Goal: Task Accomplishment & Management: Manage account settings

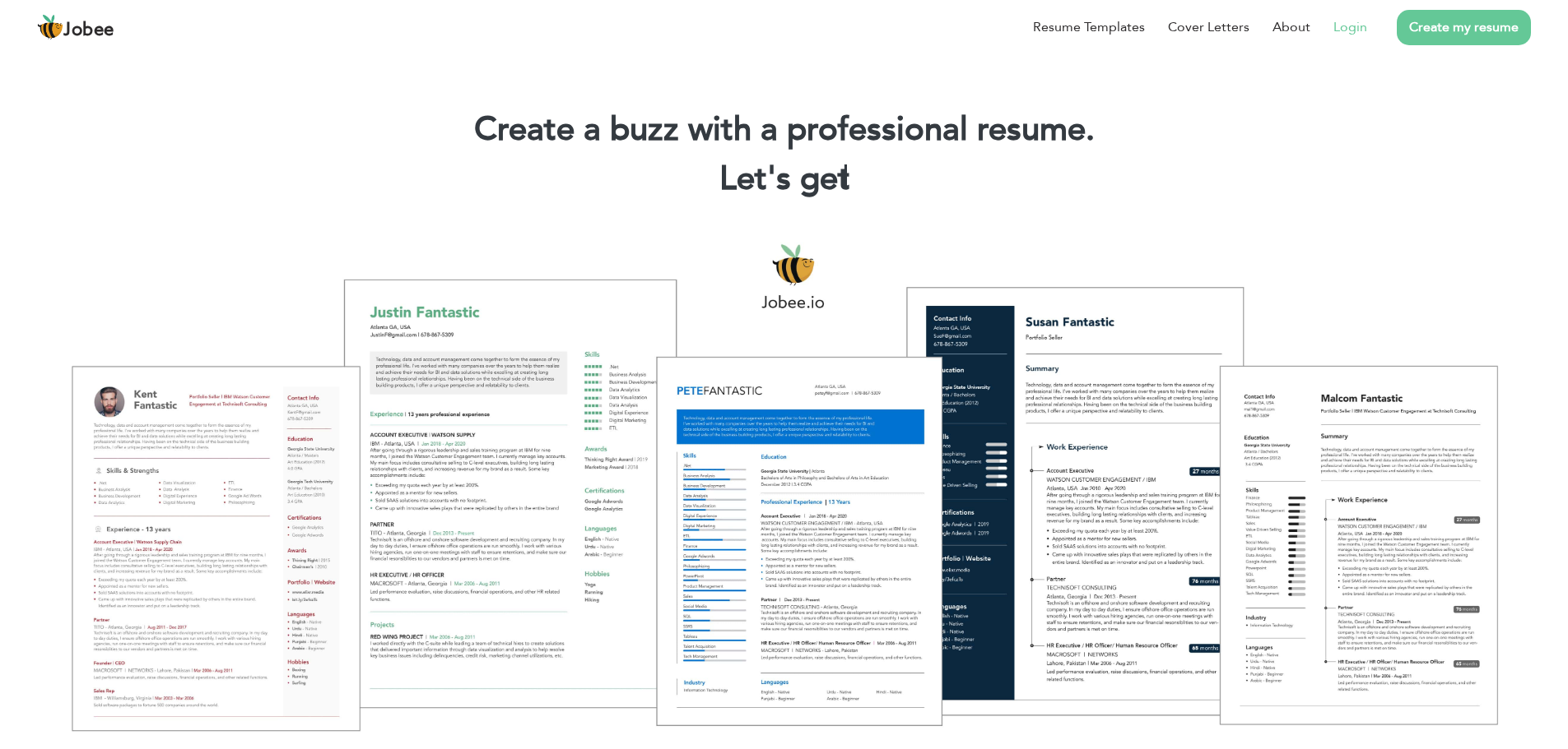
click at [1358, 26] on link "Login" at bounding box center [1350, 27] width 34 height 20
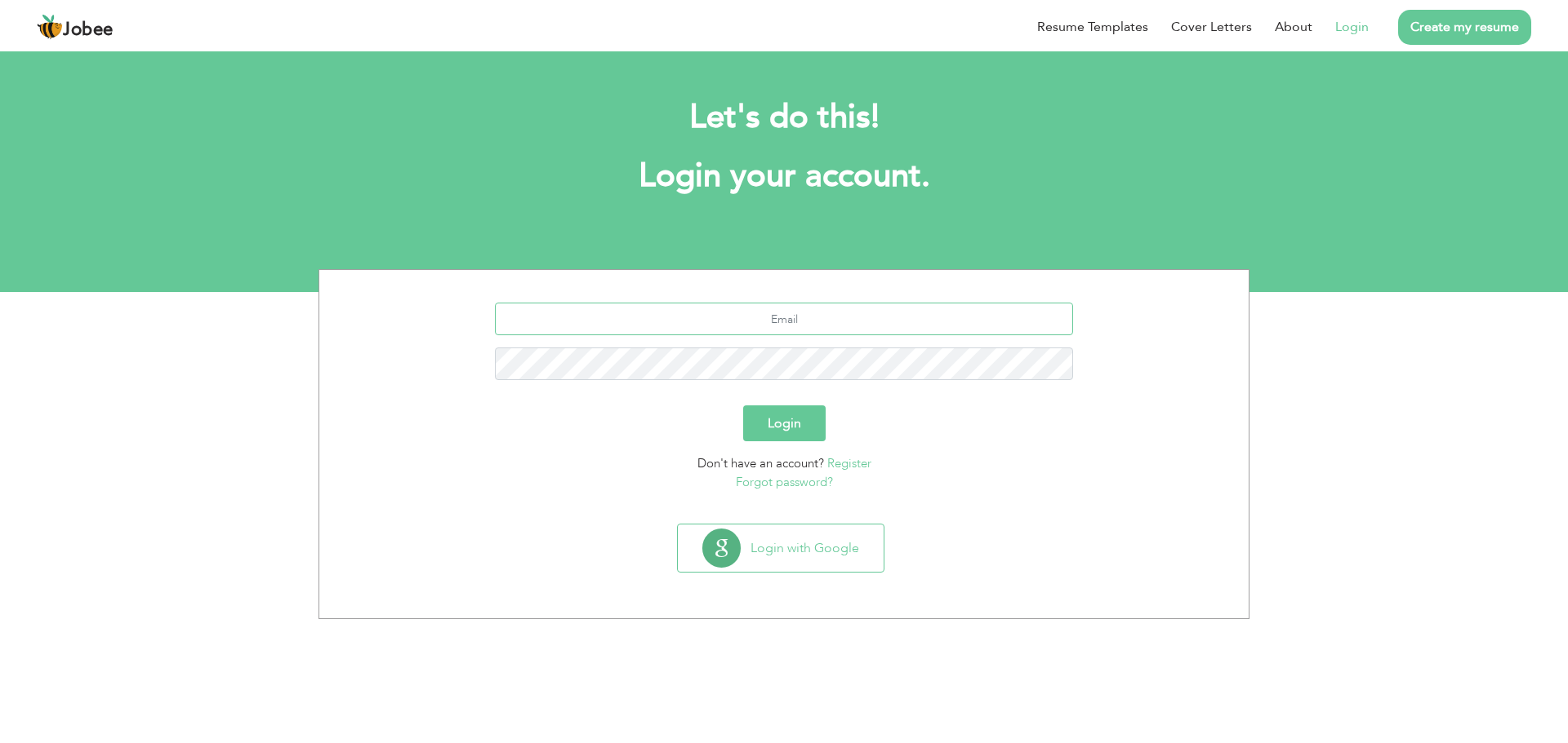
click at [765, 317] on input "text" at bounding box center [784, 318] width 579 height 33
type input "[EMAIL_ADDRESS][DOMAIN_NAME]"
click at [743, 406] on button "Login" at bounding box center [784, 424] width 82 height 36
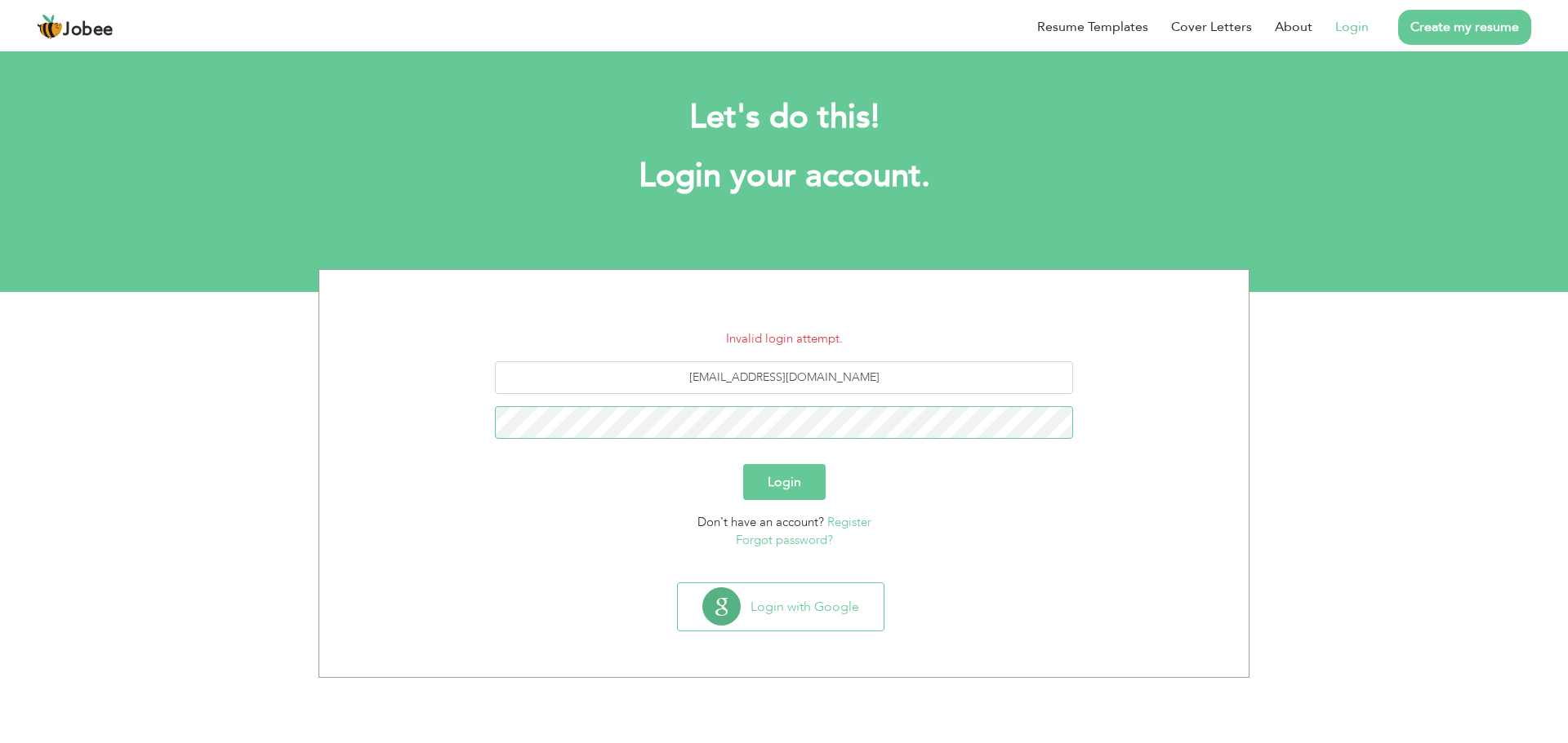
click at [743, 465] on button "Login" at bounding box center [784, 483] width 82 height 36
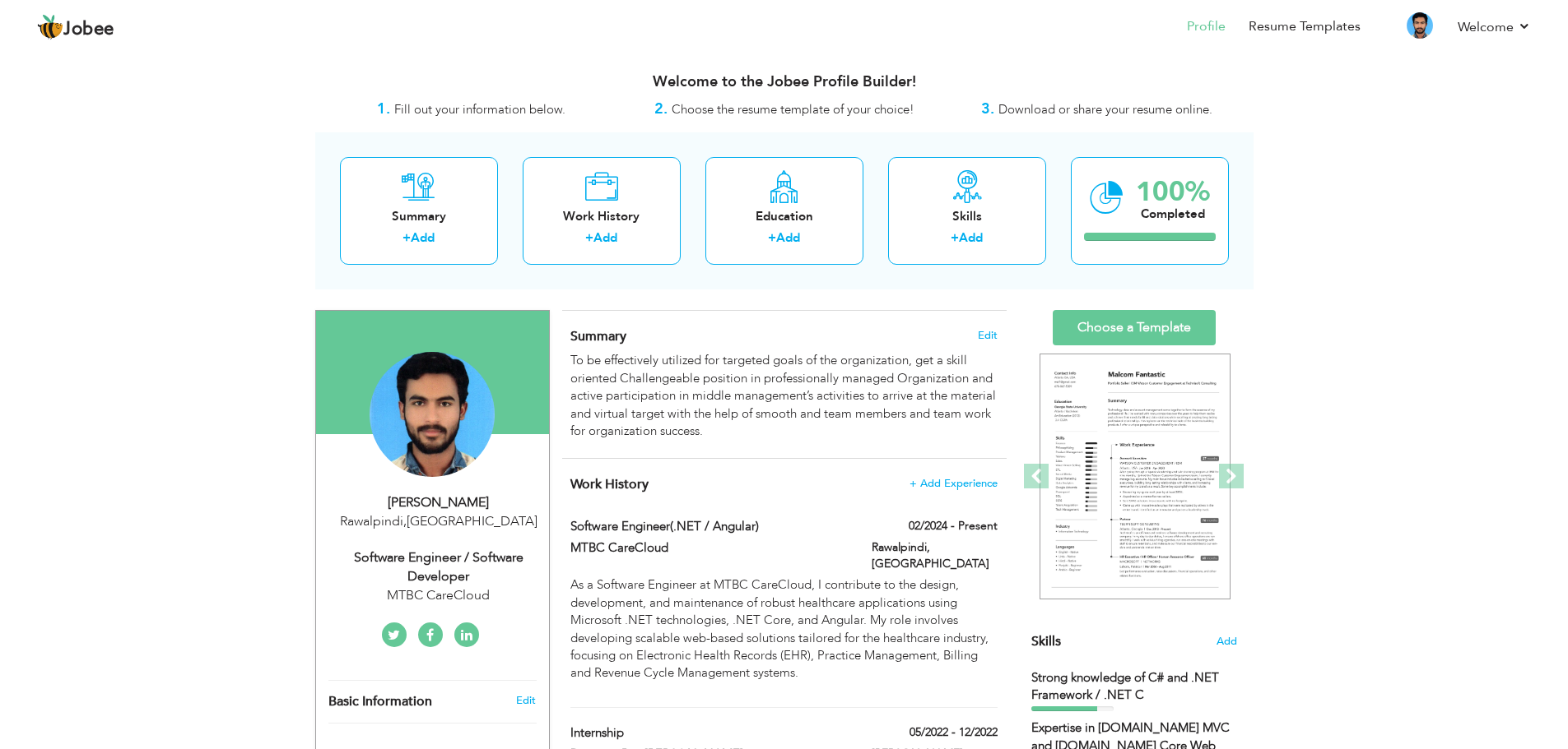
click at [1053, 179] on div "Summary + Add Work History + Add Education + Add Skills + Add 100% Completed" at bounding box center [784, 210] width 938 height 157
click at [996, 193] on div "Skills + Add" at bounding box center [967, 211] width 158 height 108
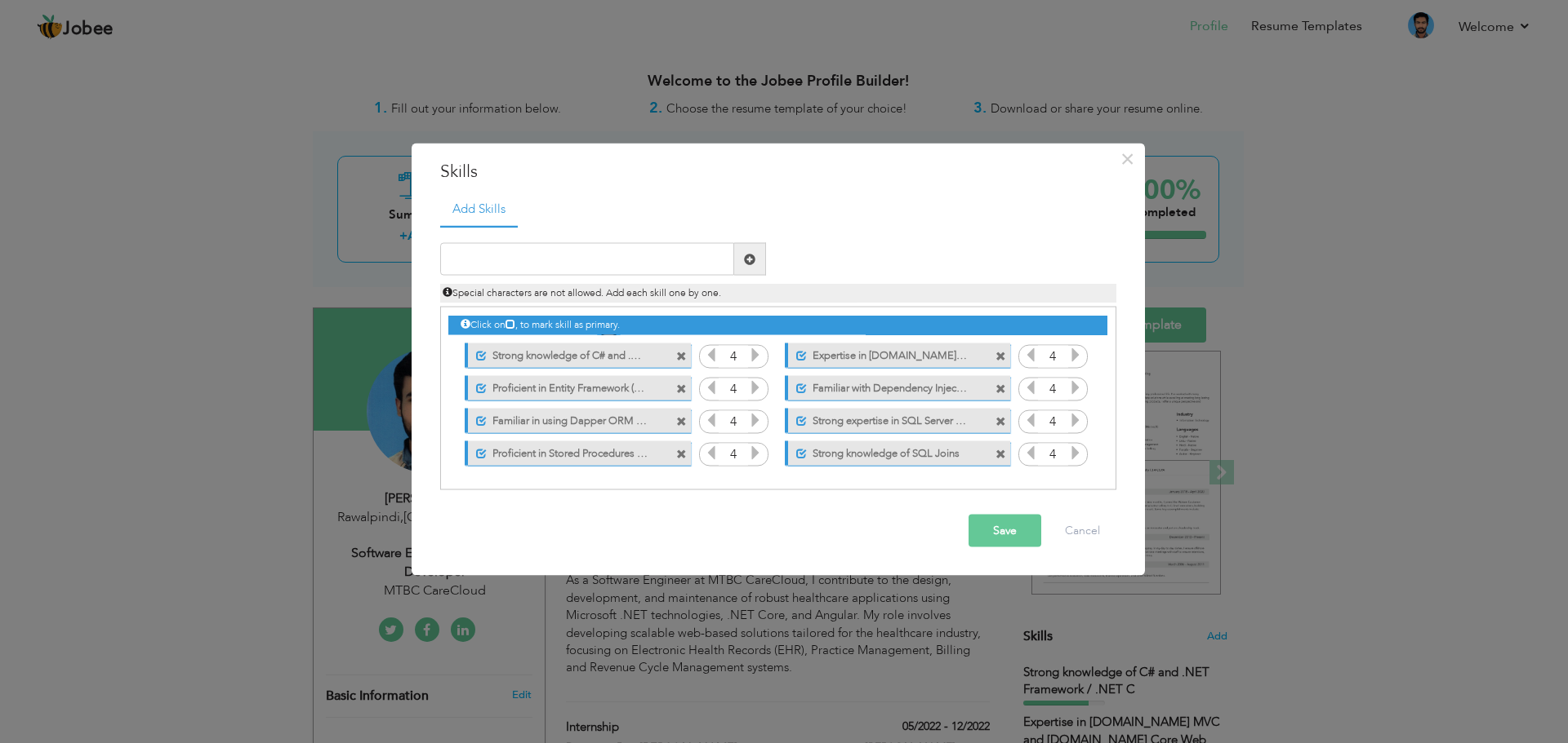
click at [685, 352] on span at bounding box center [682, 356] width 11 height 11
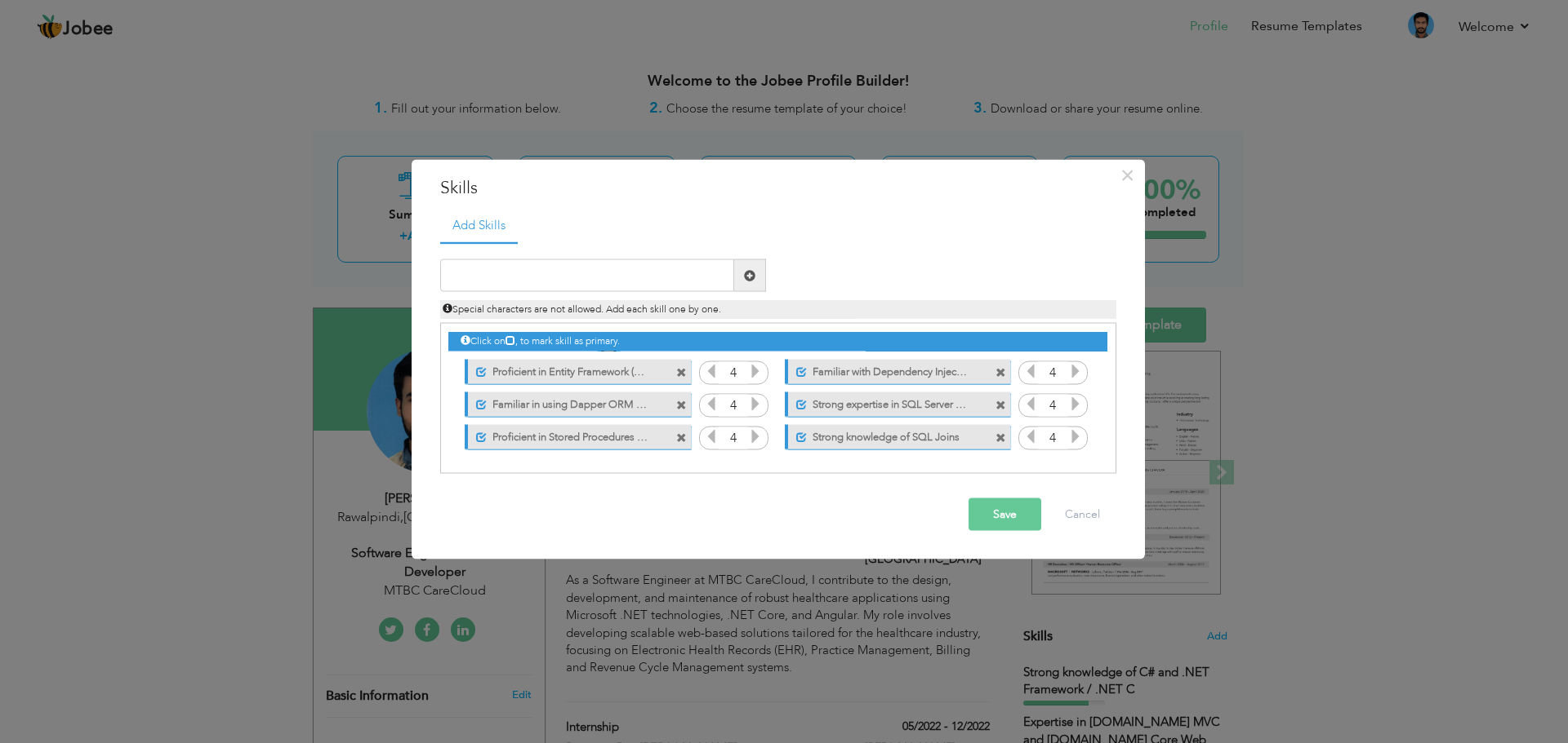
click at [685, 352] on div "Click on , to mark skill as primary. Unmark as primary skill. 4 4 4 4 4 4 4 4" at bounding box center [776, 388] width 658 height 129
click at [680, 370] on span at bounding box center [682, 373] width 11 height 11
click at [680, 370] on div "Click on , to mark skill as primary. Unmark as primary skill. 4 4 4 4 4 4 4 4" at bounding box center [776, 388] width 658 height 129
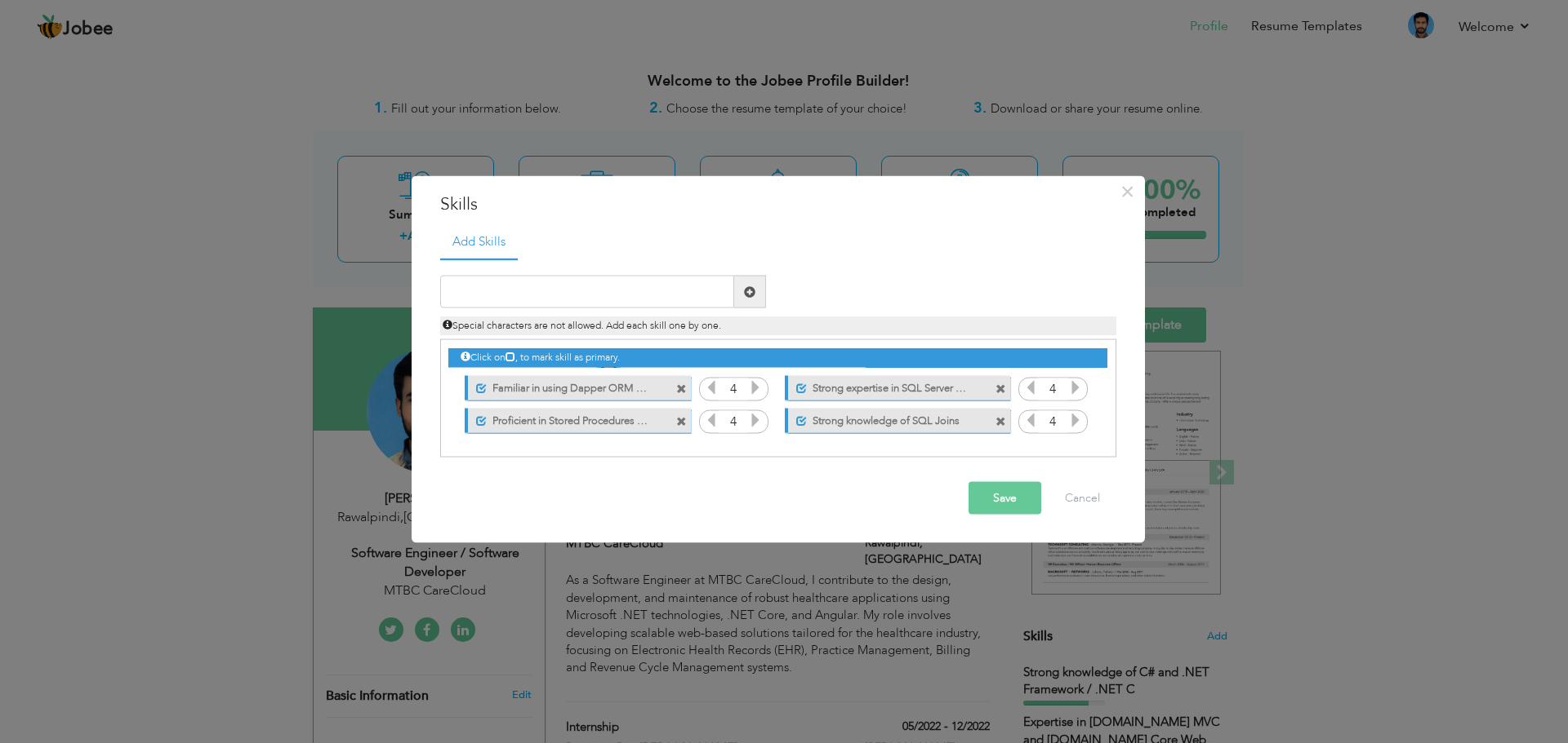
click at [680, 370] on div "Click on , to mark skill as primary. Unmark as primary skill. 4 4 4 4 4 4 4 4" at bounding box center [776, 389] width 658 height 96
click at [682, 388] on span at bounding box center [682, 389] width 11 height 11
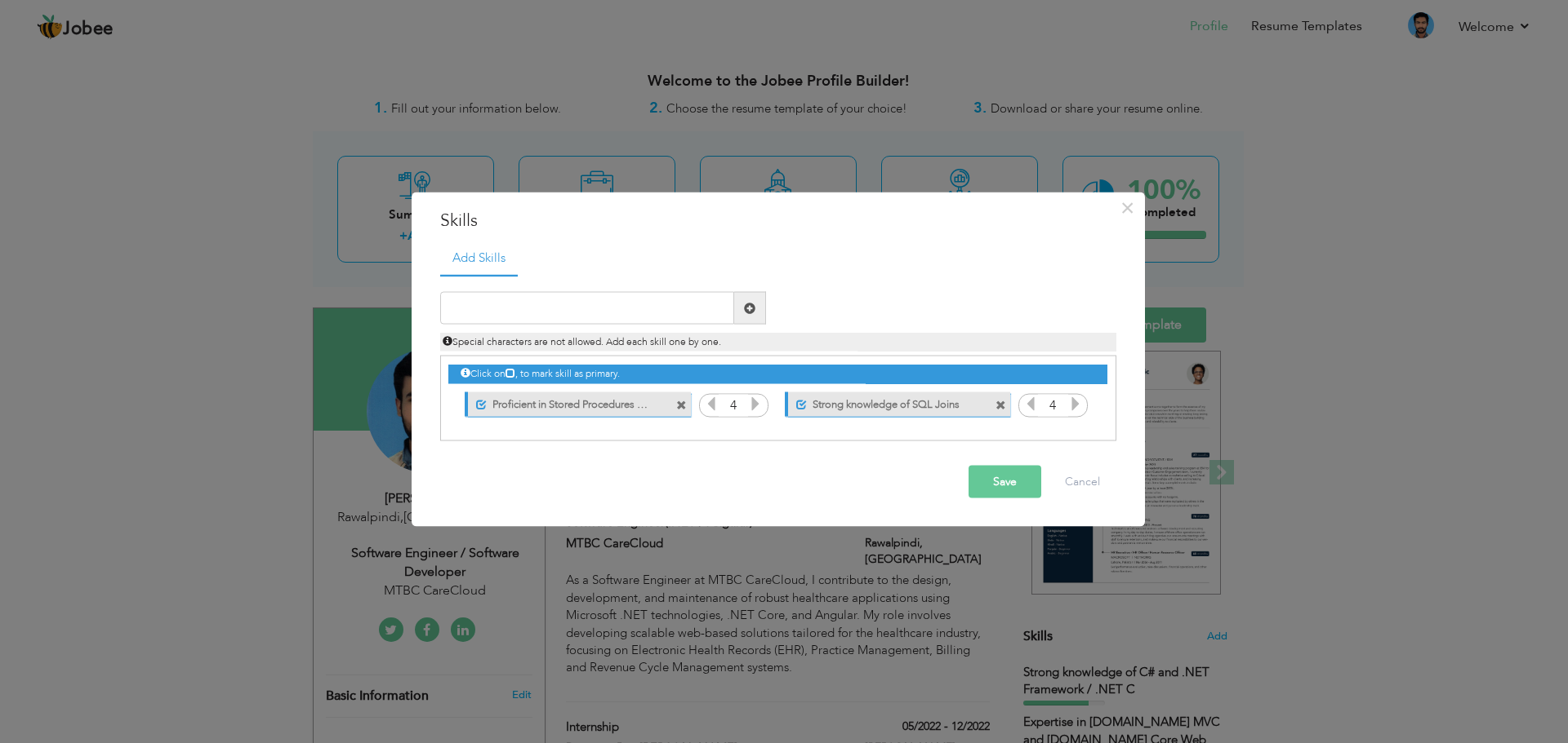
click at [682, 388] on div "Unmark as primary skill." at bounding box center [573, 404] width 250 height 33
click at [679, 401] on span at bounding box center [682, 405] width 11 height 11
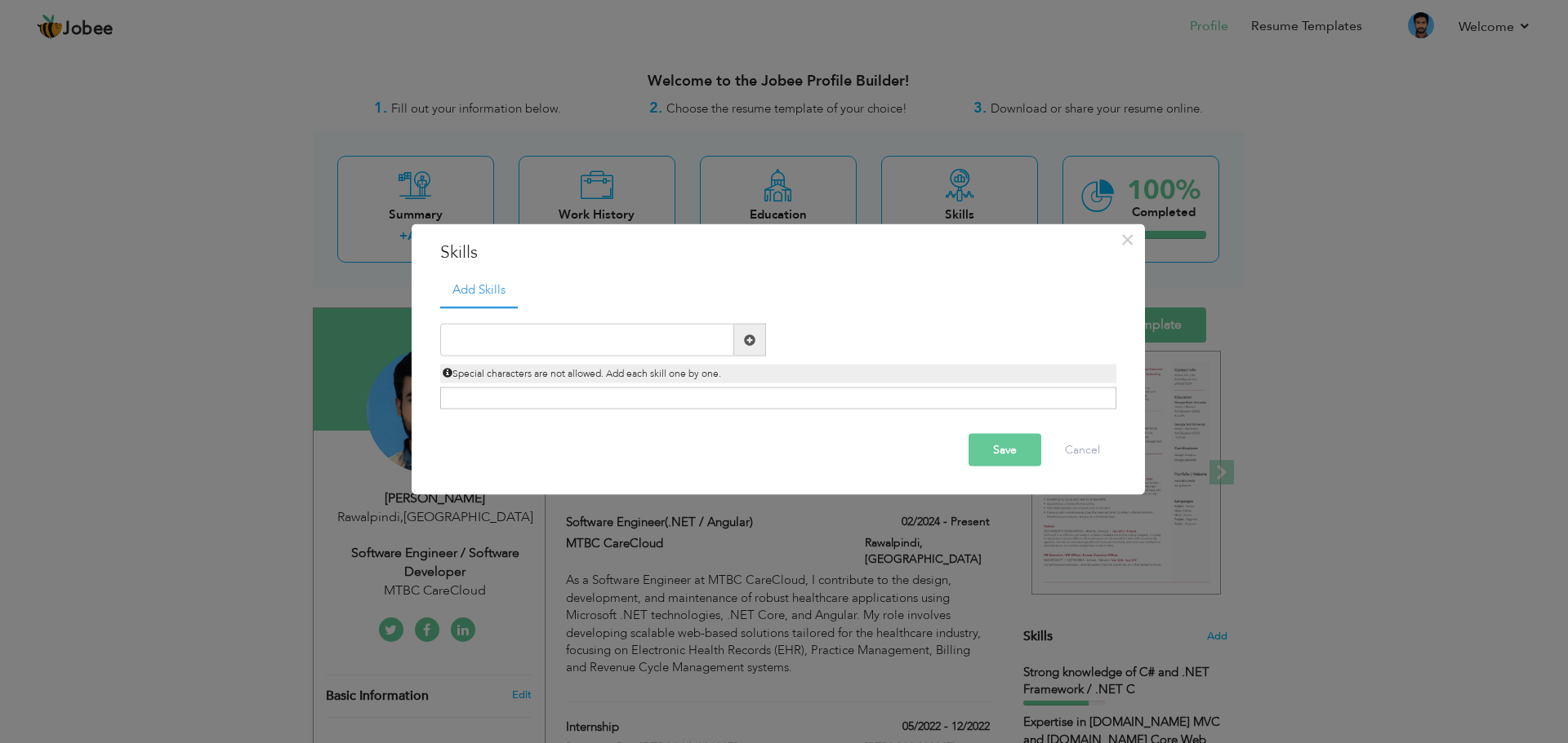
drag, startPoint x: 593, startPoint y: 321, endPoint x: 576, endPoint y: 338, distance: 24.0
click at [576, 338] on div "Duplicate entry" at bounding box center [778, 358] width 676 height 103
click at [576, 338] on input "text" at bounding box center [586, 340] width 294 height 33
type input "z"
type input "C#"
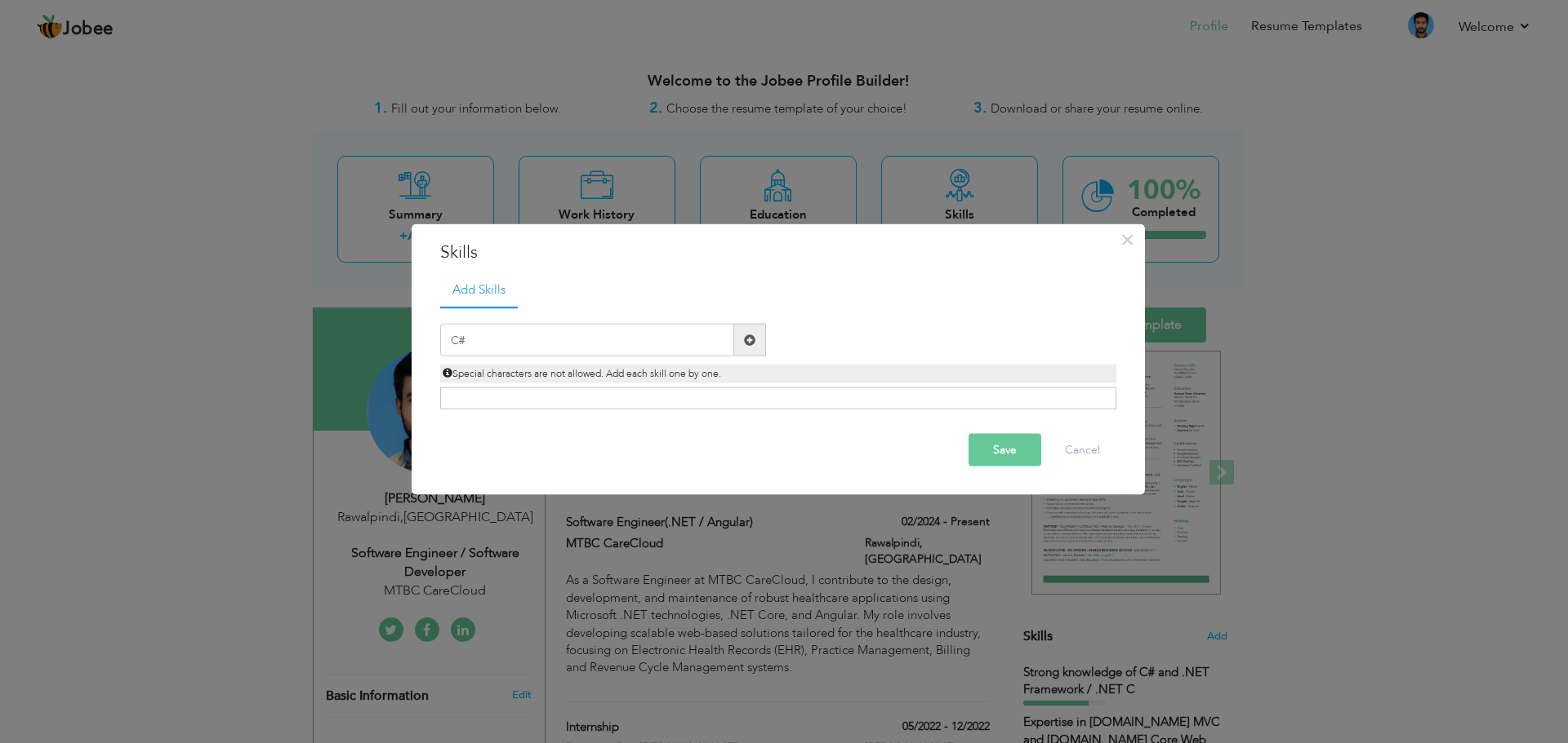
click at [743, 343] on span at bounding box center [749, 339] width 12 height 12
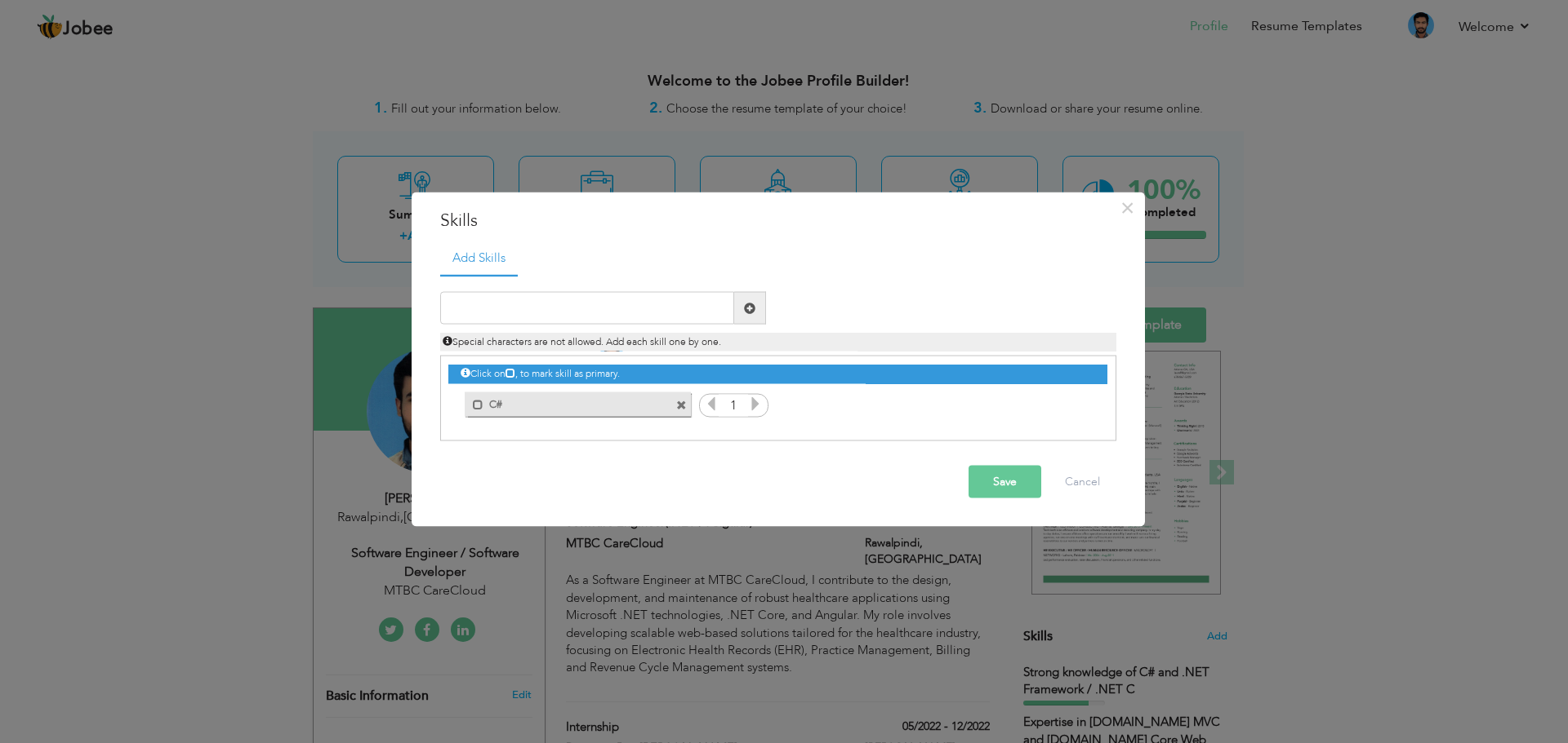
click at [751, 408] on icon at bounding box center [755, 404] width 14 height 14
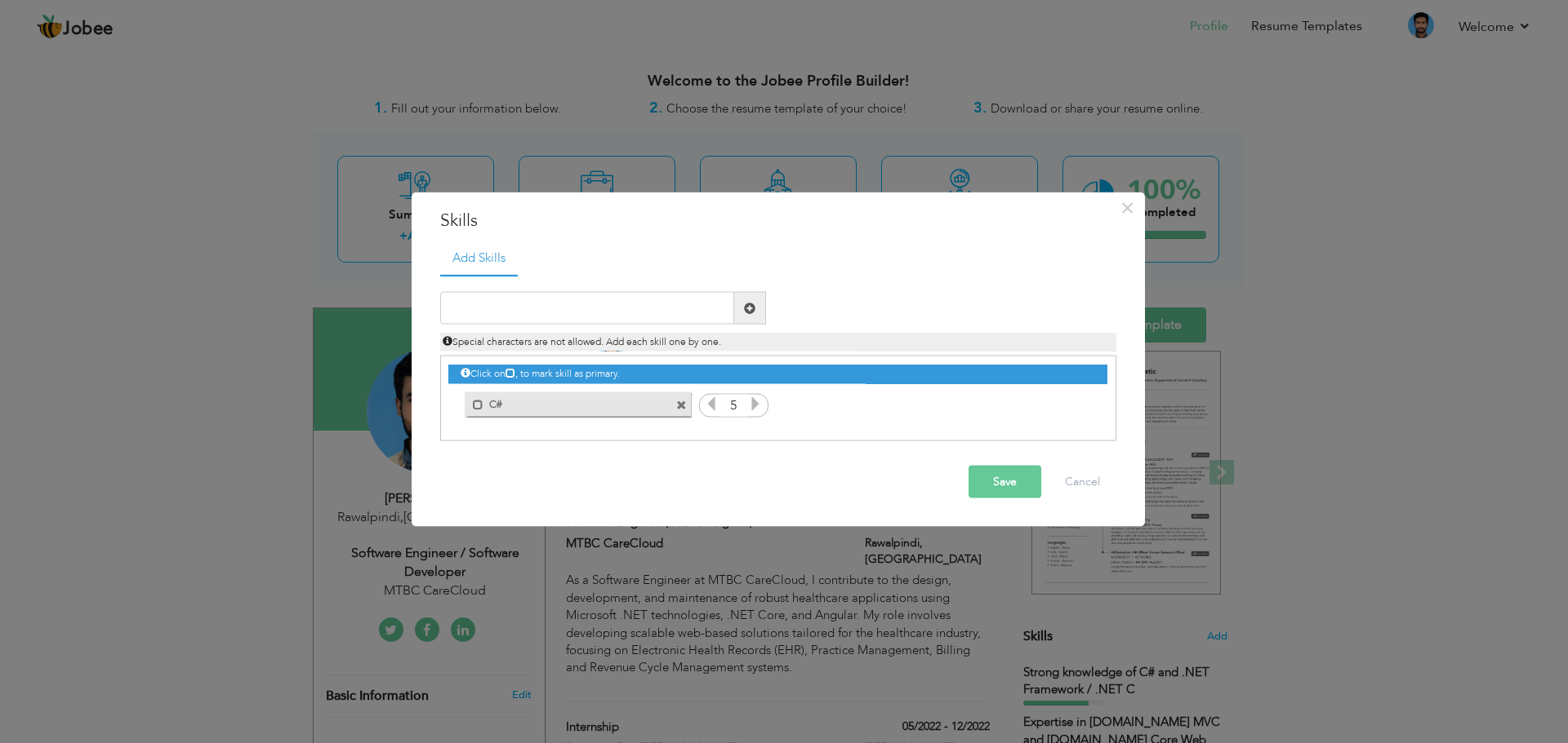
click at [751, 408] on icon at bounding box center [755, 404] width 14 height 14
click at [480, 405] on span at bounding box center [478, 404] width 11 height 11
click at [753, 310] on span at bounding box center [749, 308] width 12 height 12
type input "Mysql"
click at [755, 310] on span at bounding box center [751, 309] width 32 height 33
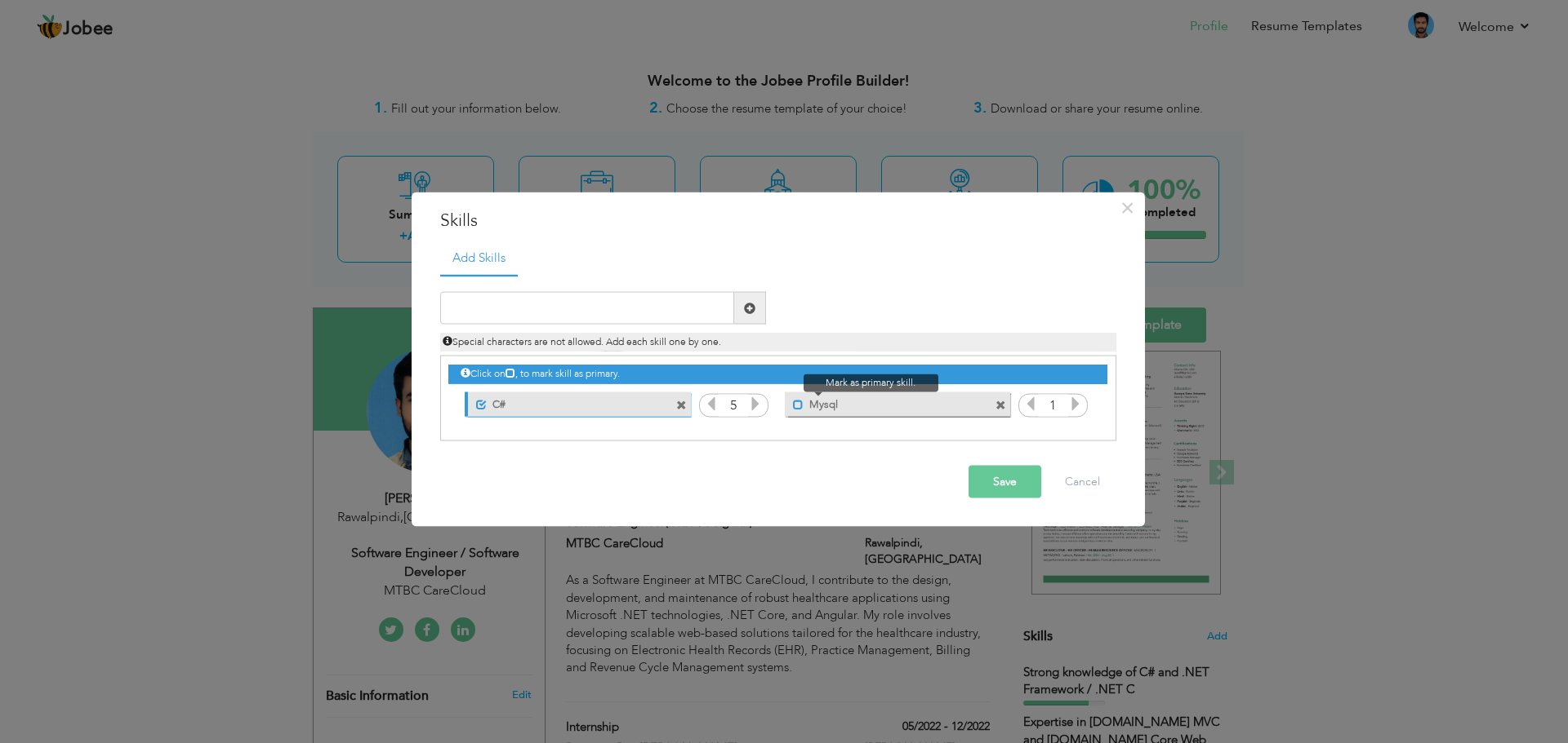
click at [792, 407] on span at bounding box center [798, 404] width 11 height 11
click at [1073, 405] on icon at bounding box center [1075, 404] width 14 height 14
click at [752, 311] on span at bounding box center [749, 308] width 12 height 12
type input "."
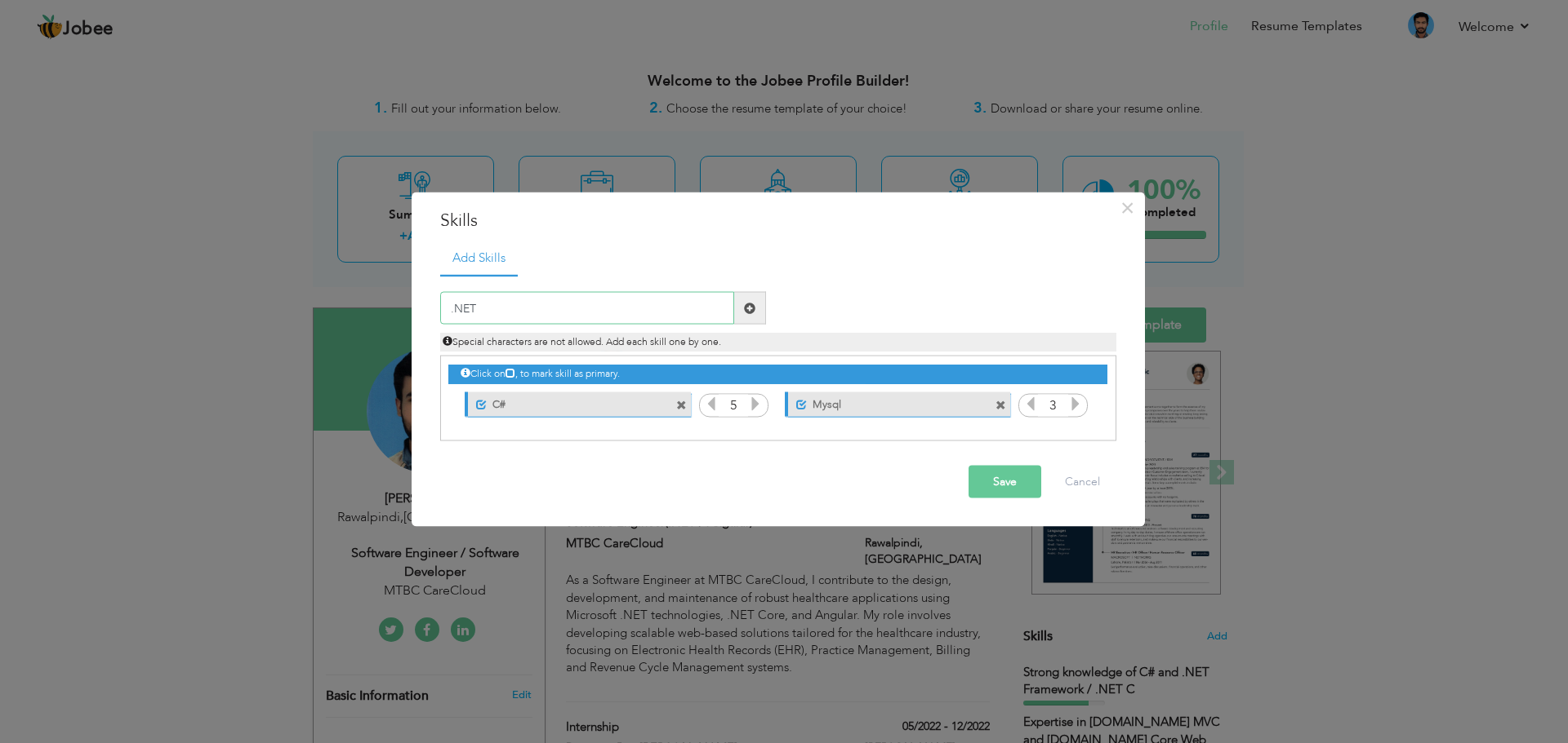
type input ".NET"
click at [745, 305] on span at bounding box center [749, 308] width 12 height 12
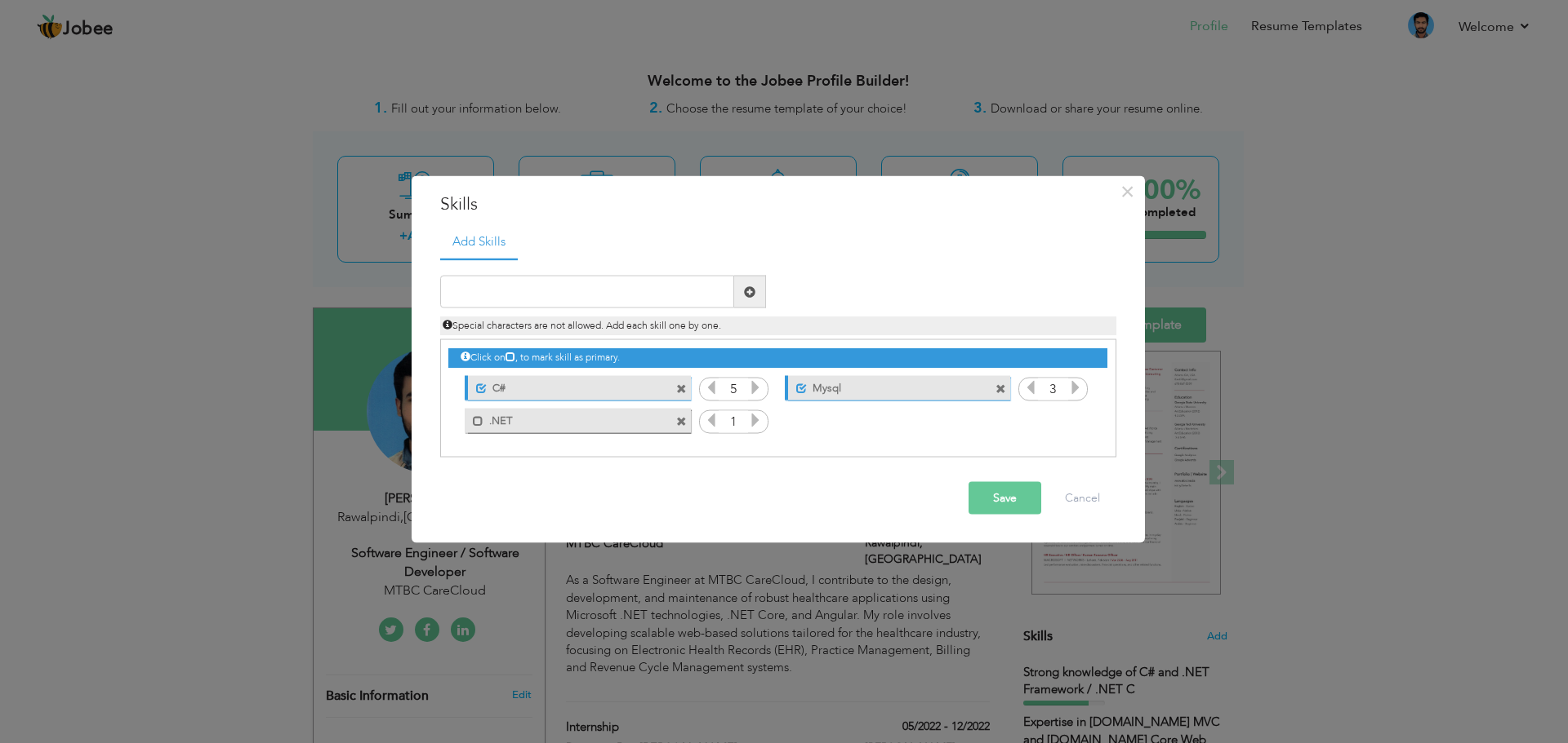
click at [757, 425] on icon at bounding box center [755, 420] width 14 height 14
click at [478, 421] on span at bounding box center [478, 421] width 11 height 11
click at [747, 292] on span at bounding box center [749, 291] width 12 height 12
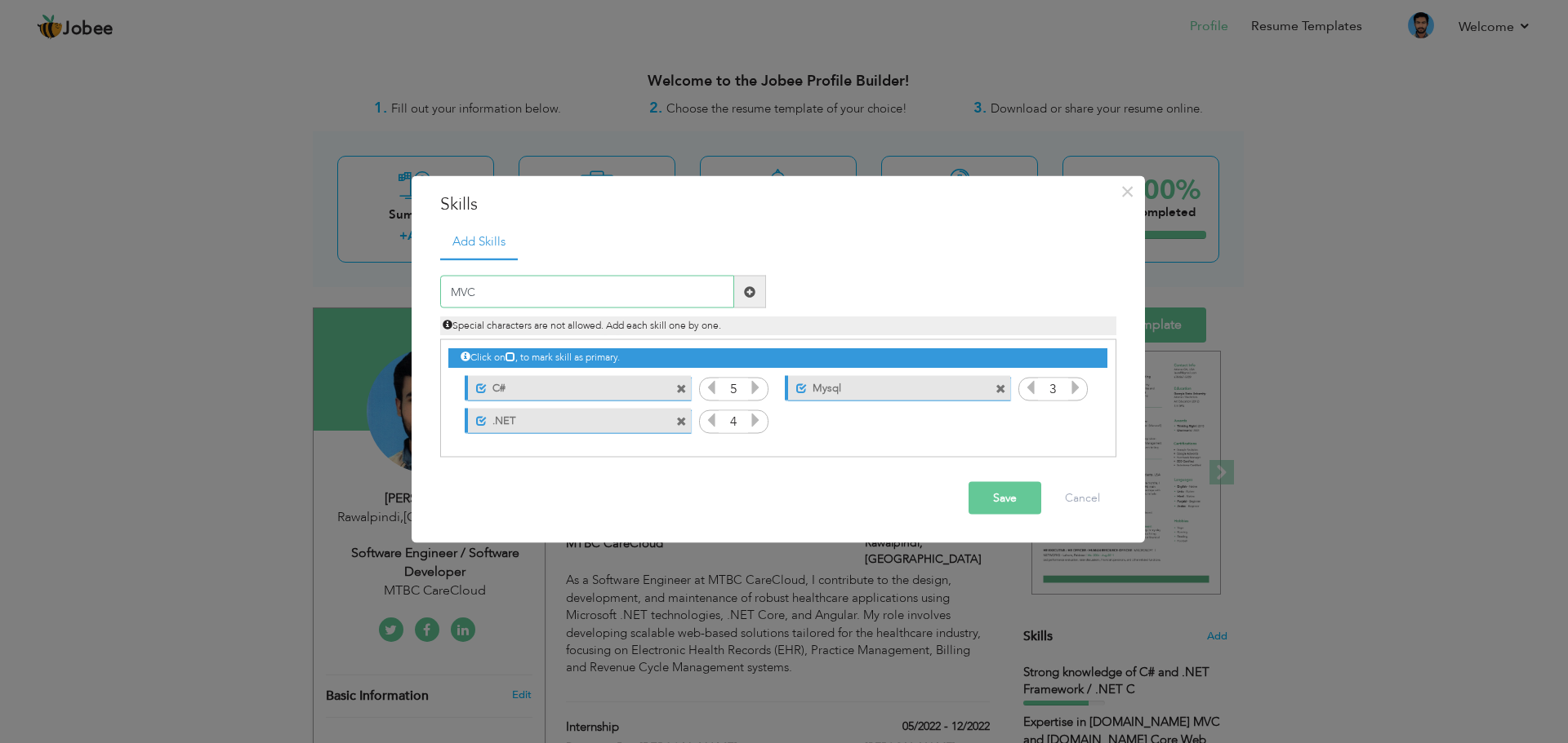
type input "MVC"
click at [746, 288] on span at bounding box center [749, 291] width 12 height 12
click at [791, 417] on span at bounding box center [793, 416] width 19 height 16
click at [1080, 427] on icon at bounding box center [1075, 420] width 14 height 14
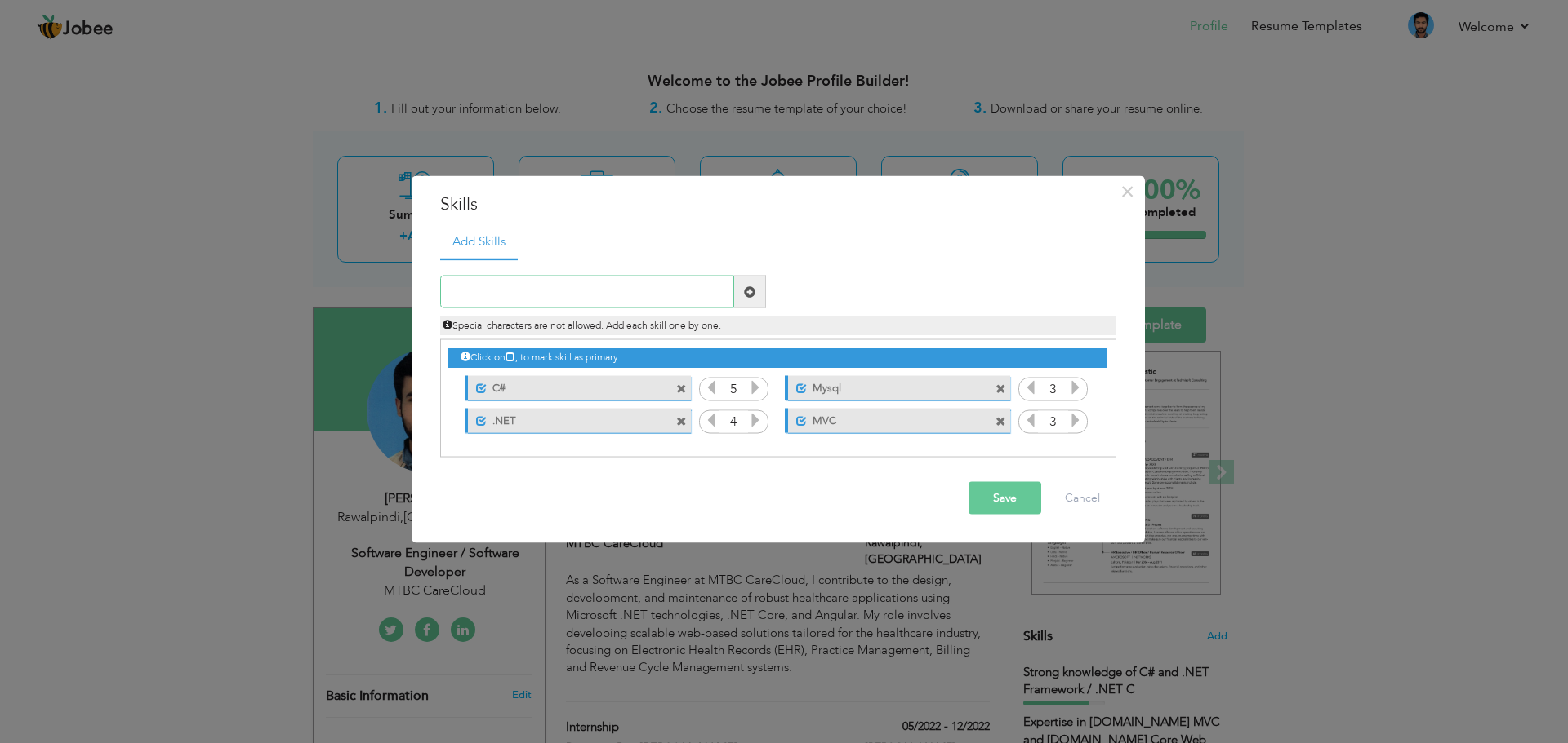
click at [704, 299] on input "text" at bounding box center [586, 292] width 294 height 33
paste input "Blazor"
type input "Blazor"
click at [743, 295] on span at bounding box center [749, 291] width 12 height 12
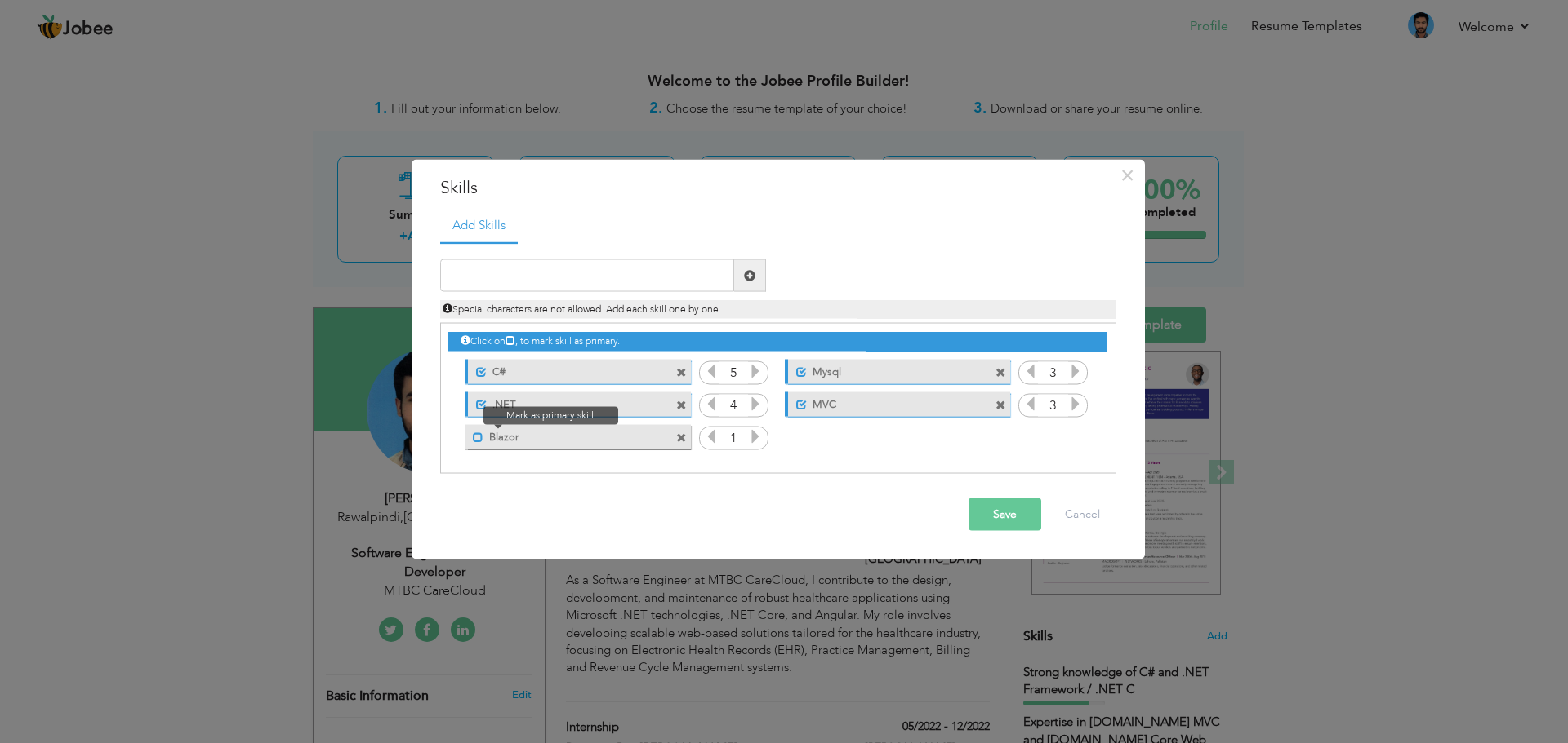
click at [477, 439] on span at bounding box center [478, 437] width 11 height 11
click at [763, 441] on icon at bounding box center [755, 436] width 14 height 14
click at [652, 274] on input "text" at bounding box center [586, 276] width 294 height 33
type input "C++"
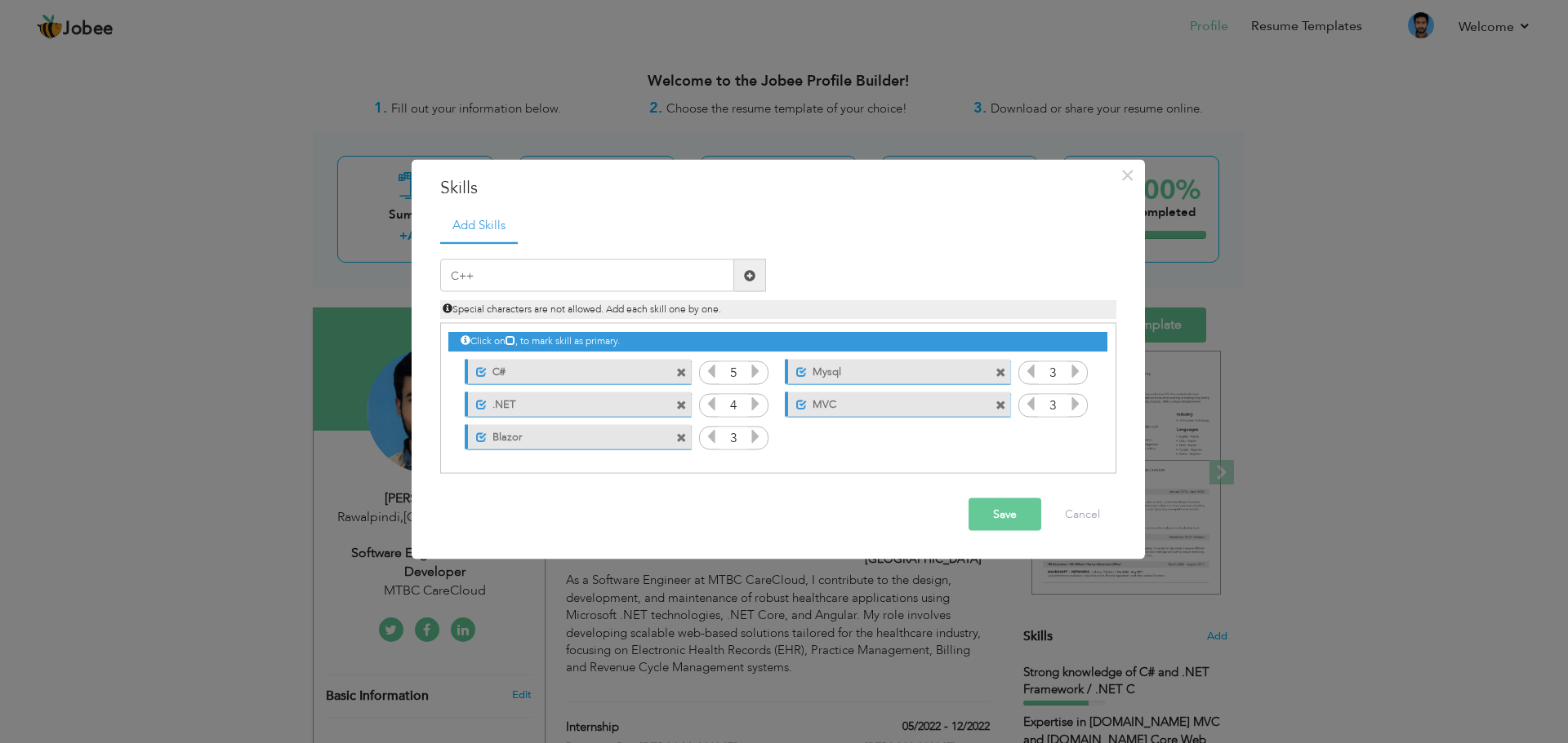
click at [750, 277] on span at bounding box center [749, 275] width 12 height 12
click at [675, 275] on input "text" at bounding box center [586, 276] width 294 height 33
type input "SQL Sever"
click at [753, 280] on span at bounding box center [749, 275] width 12 height 12
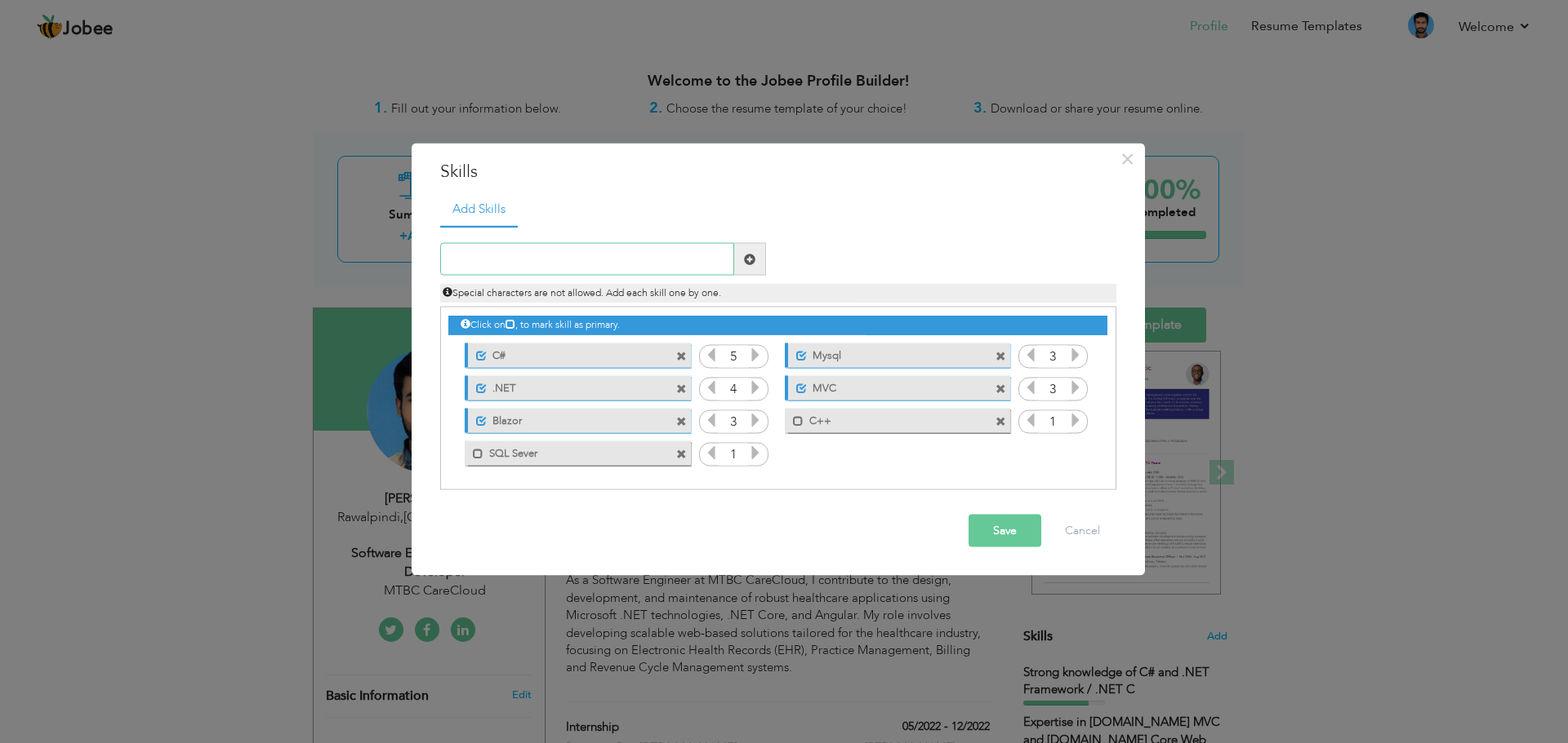
click at [667, 258] on input "text" at bounding box center [586, 260] width 294 height 33
type input "CCS"
click at [758, 261] on span at bounding box center [751, 260] width 32 height 33
click at [662, 253] on input "text" at bounding box center [586, 260] width 294 height 33
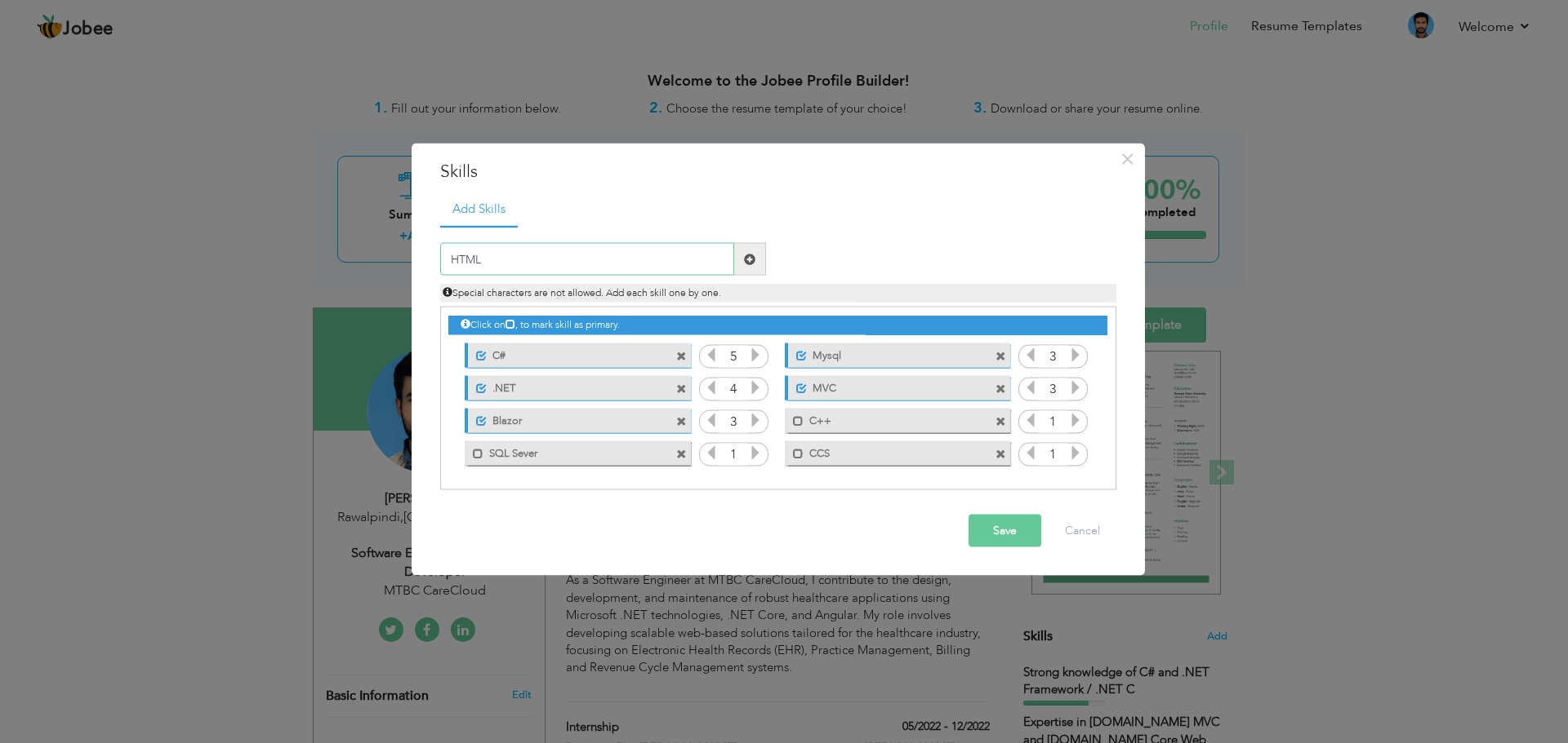
type input "HTML"
click at [743, 254] on span at bounding box center [751, 260] width 32 height 33
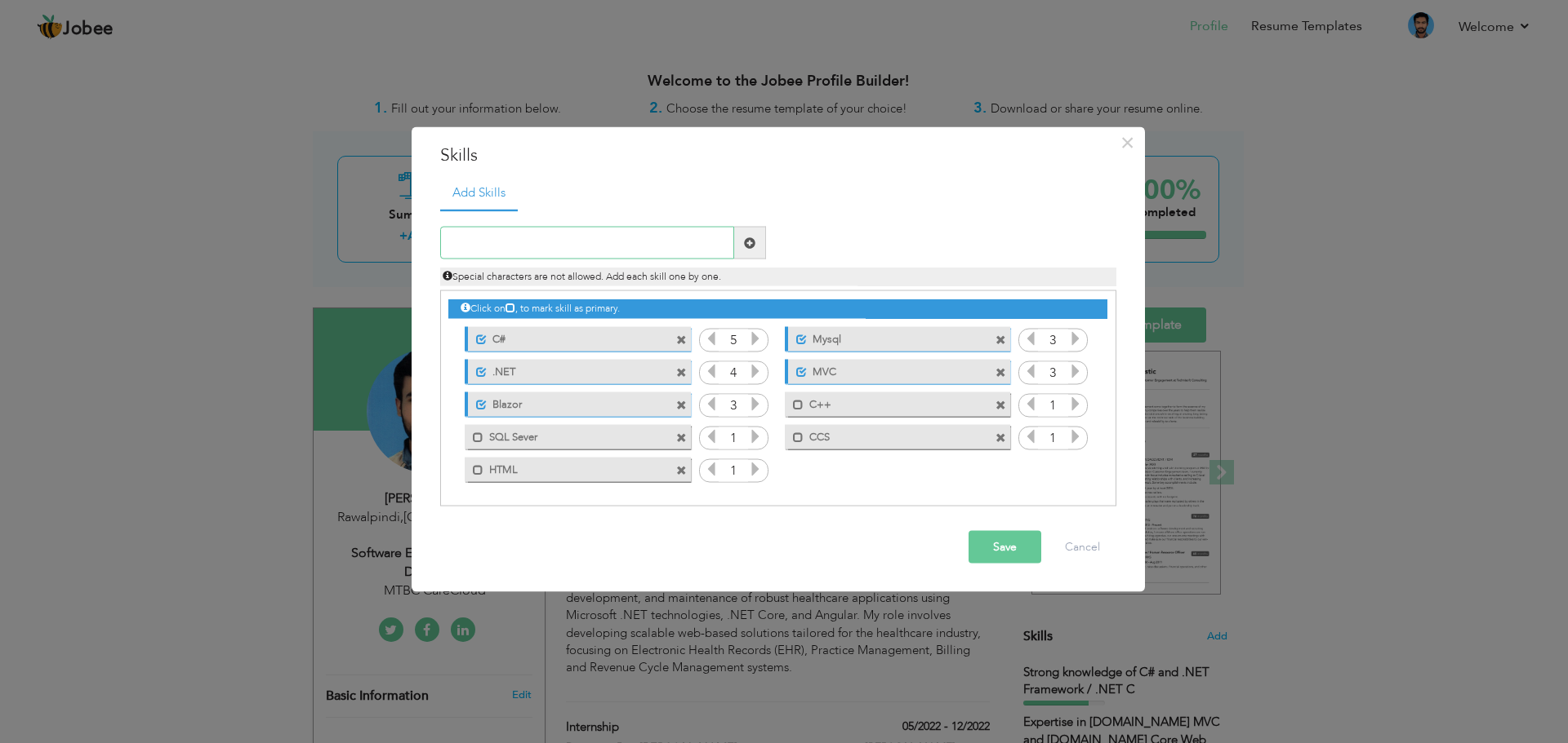
click at [691, 254] on input "text" at bounding box center [586, 243] width 294 height 33
type input "Azure"
click at [752, 246] on span at bounding box center [749, 242] width 12 height 12
click at [692, 255] on input "text" at bounding box center [586, 243] width 294 height 33
type input "Jira"
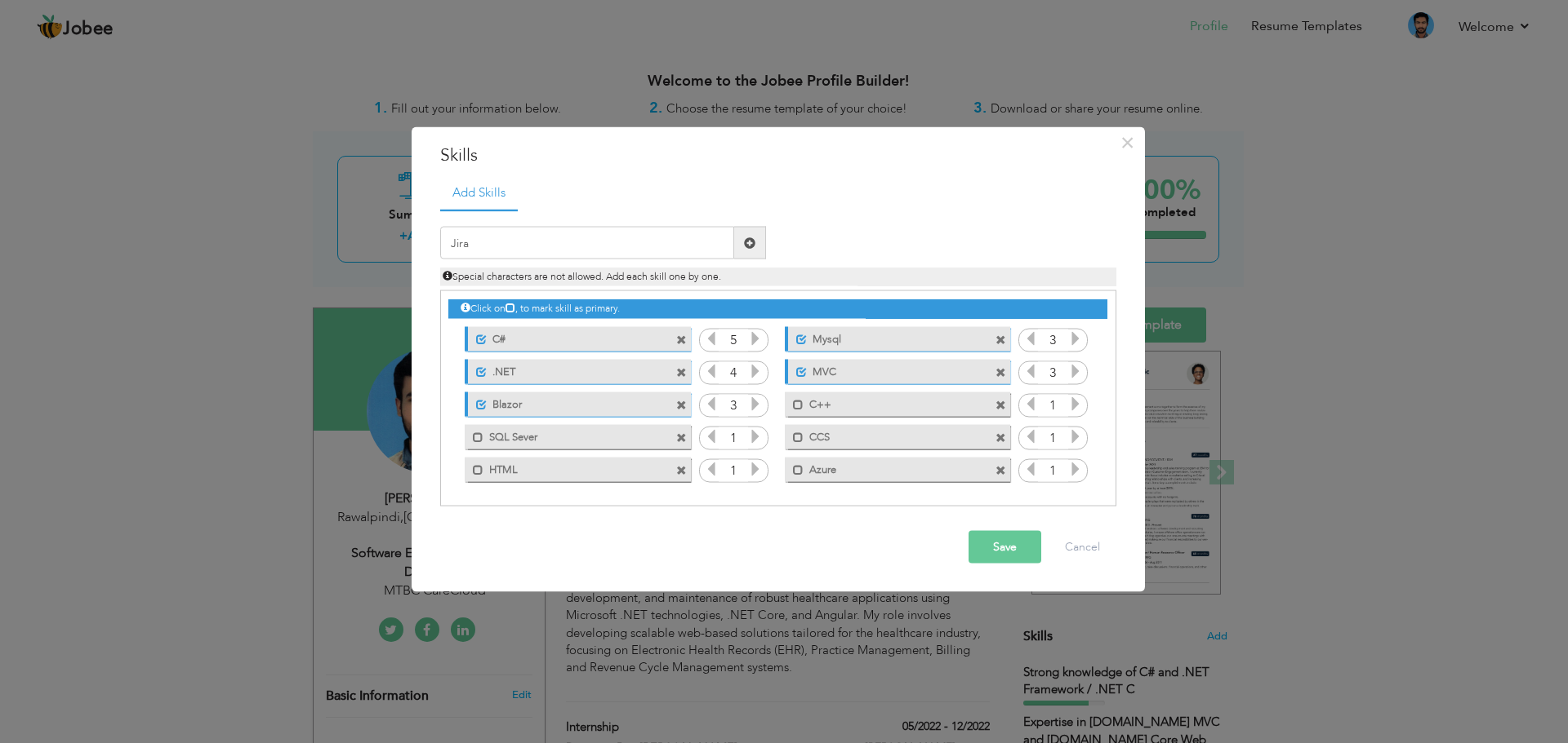
click at [750, 244] on span at bounding box center [749, 242] width 12 height 12
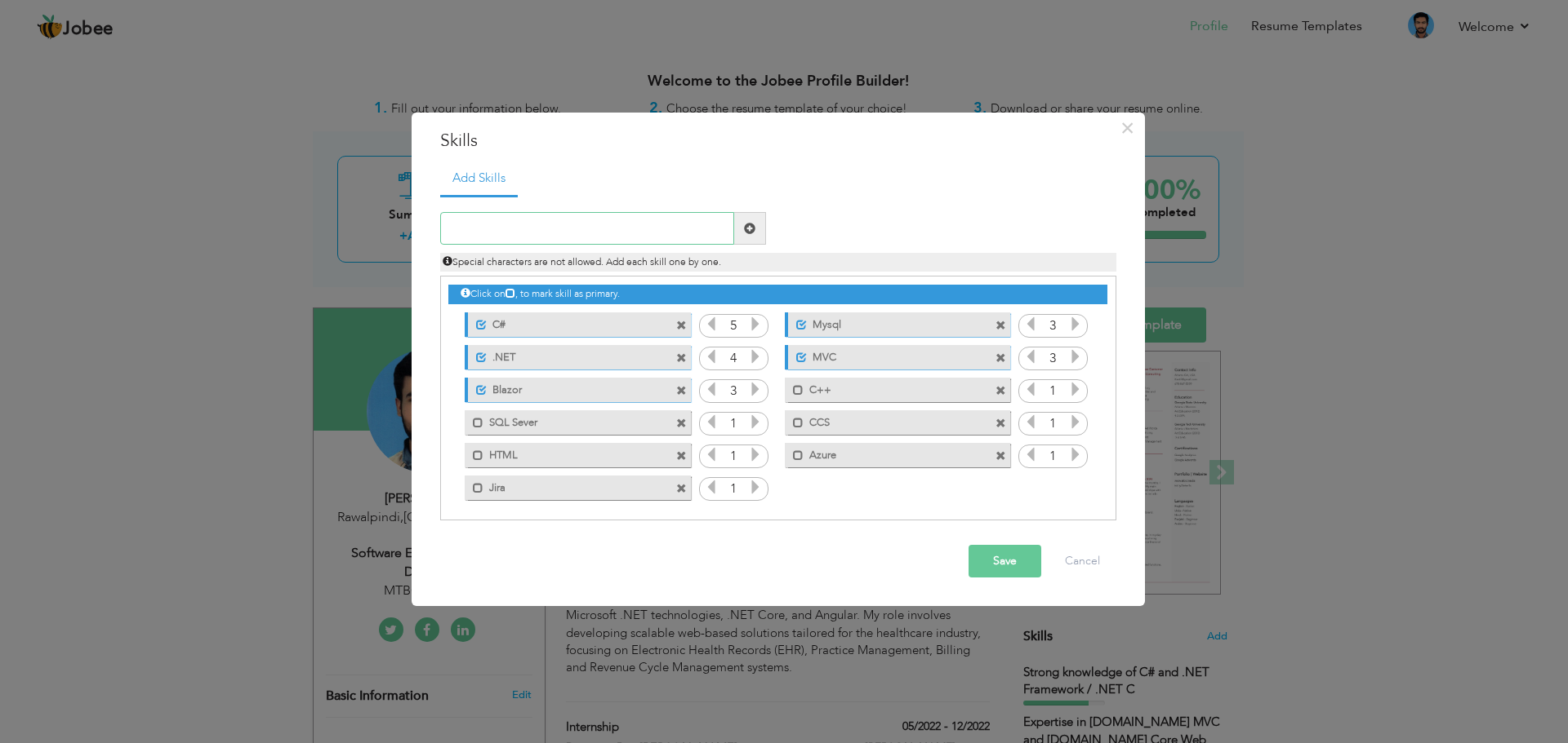
click at [643, 235] on input "text" at bounding box center [586, 228] width 294 height 33
type input "Problem Solving"
click at [754, 234] on span at bounding box center [749, 228] width 12 height 12
click at [797, 388] on span at bounding box center [798, 391] width 11 height 11
click at [1070, 395] on icon at bounding box center [1075, 389] width 14 height 14
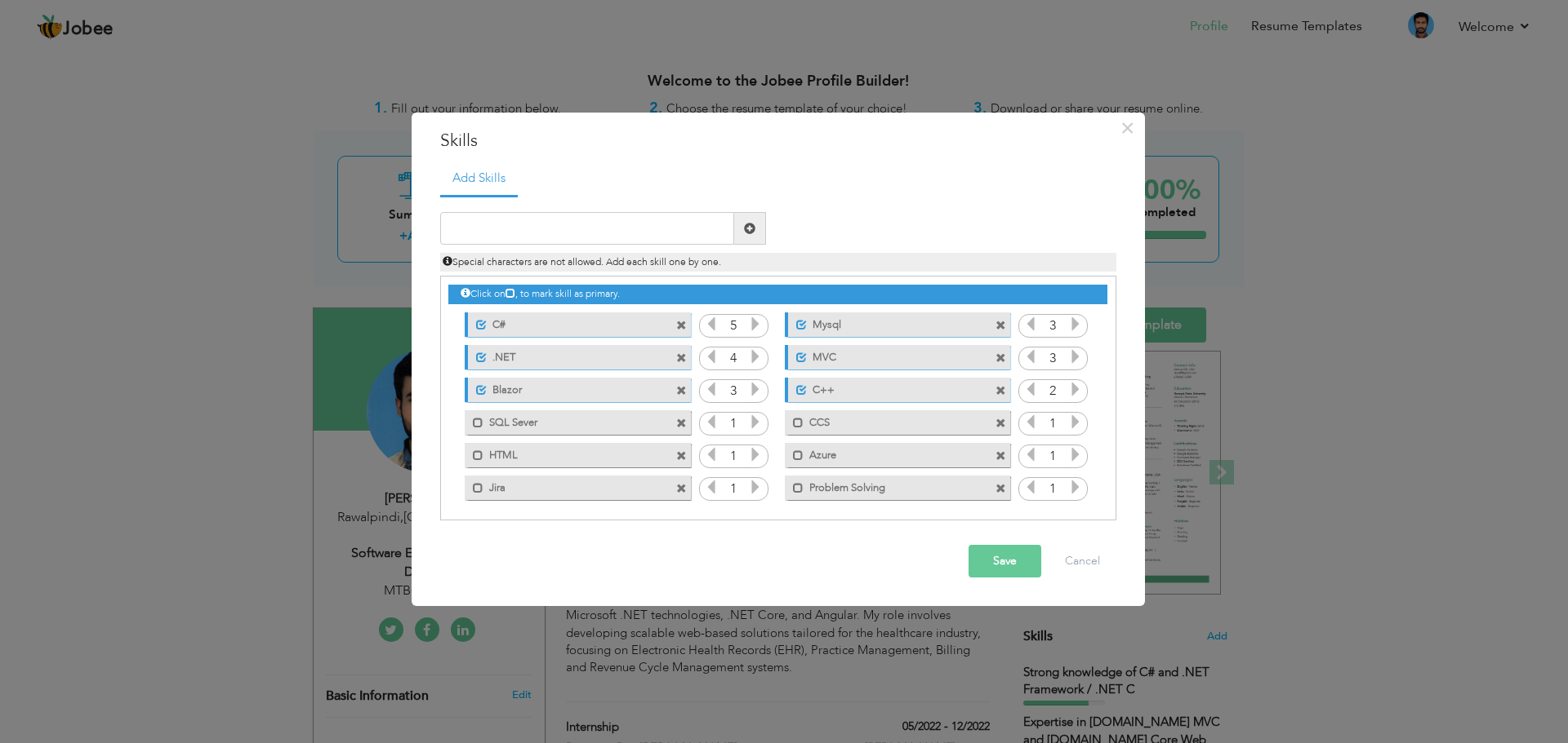
click at [1070, 395] on icon at bounding box center [1075, 389] width 14 height 14
click at [758, 424] on icon at bounding box center [755, 422] width 14 height 14
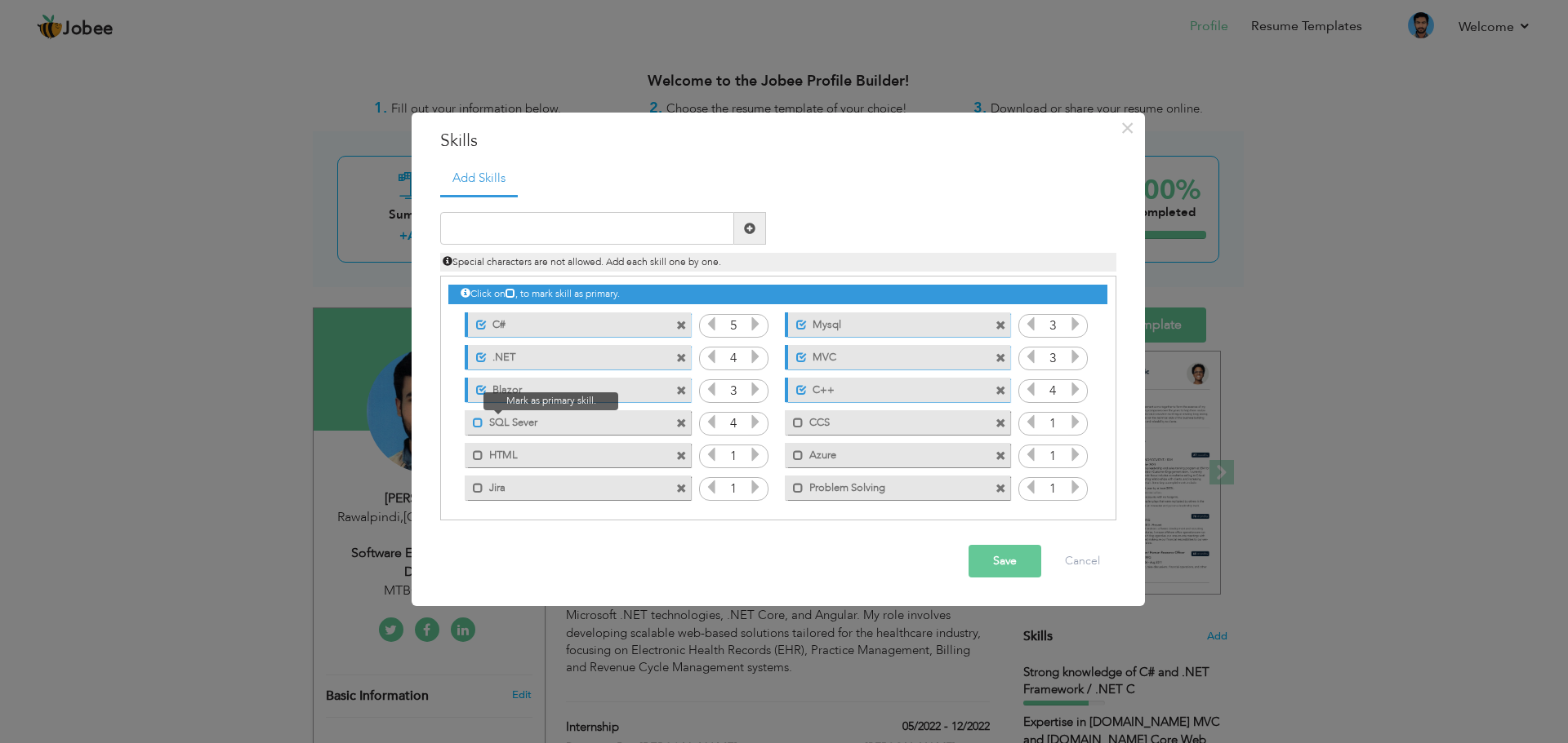
click at [475, 421] on span at bounding box center [478, 423] width 11 height 11
click at [796, 423] on span at bounding box center [798, 423] width 11 height 11
click at [1079, 421] on icon at bounding box center [1075, 422] width 14 height 14
click at [749, 450] on icon at bounding box center [755, 454] width 14 height 14
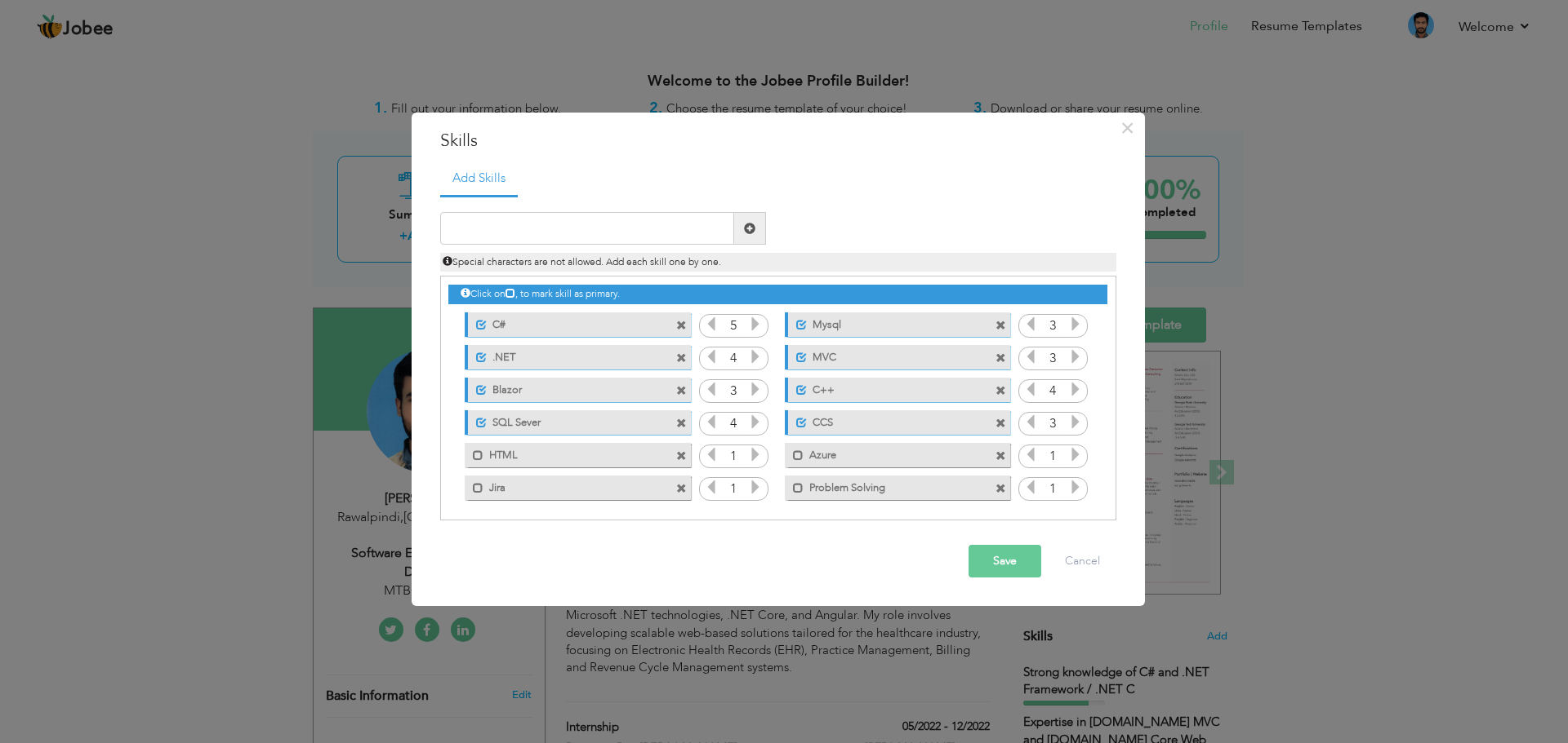
click at [749, 450] on icon at bounding box center [755, 454] width 14 height 14
click at [475, 456] on span at bounding box center [478, 456] width 11 height 11
click at [1068, 454] on icon at bounding box center [1075, 454] width 14 height 14
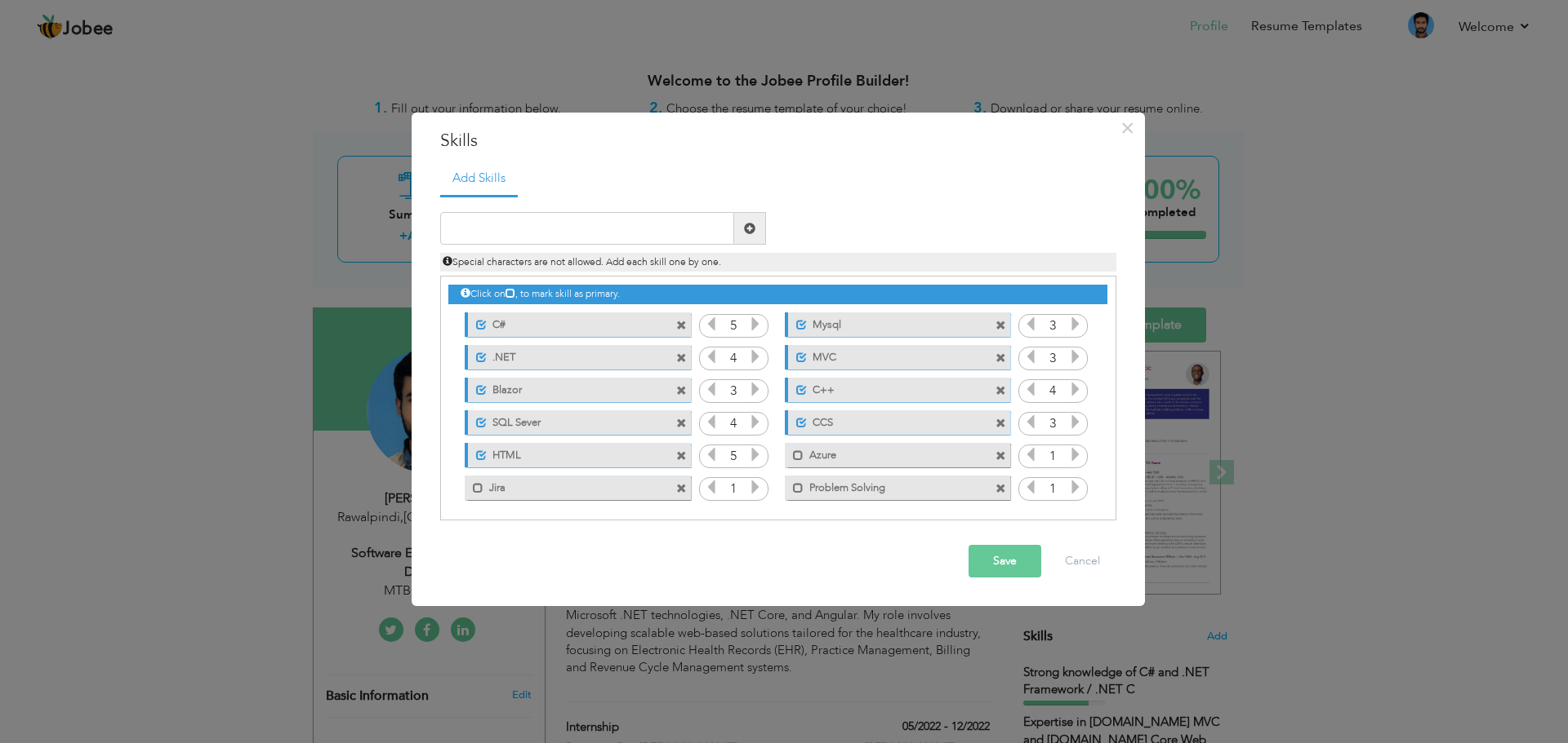
click at [1068, 454] on icon at bounding box center [1075, 454] width 14 height 14
click at [789, 459] on div "Mark as primary skill." at bounding box center [793, 451] width 19 height 17
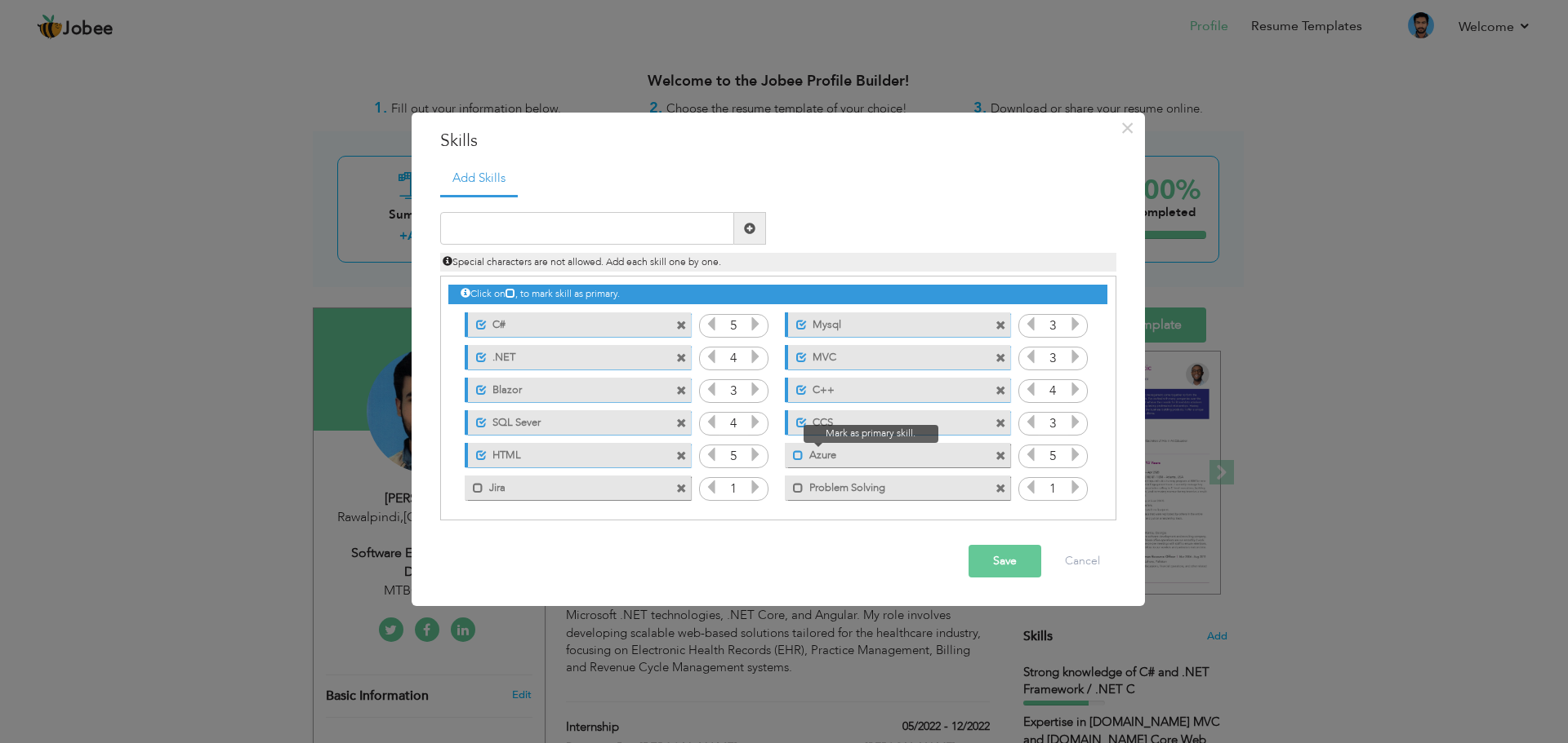
click at [792, 459] on span at bounding box center [798, 456] width 11 height 11
click at [482, 492] on span at bounding box center [478, 489] width 11 height 11
click at [760, 491] on icon at bounding box center [755, 487] width 14 height 14
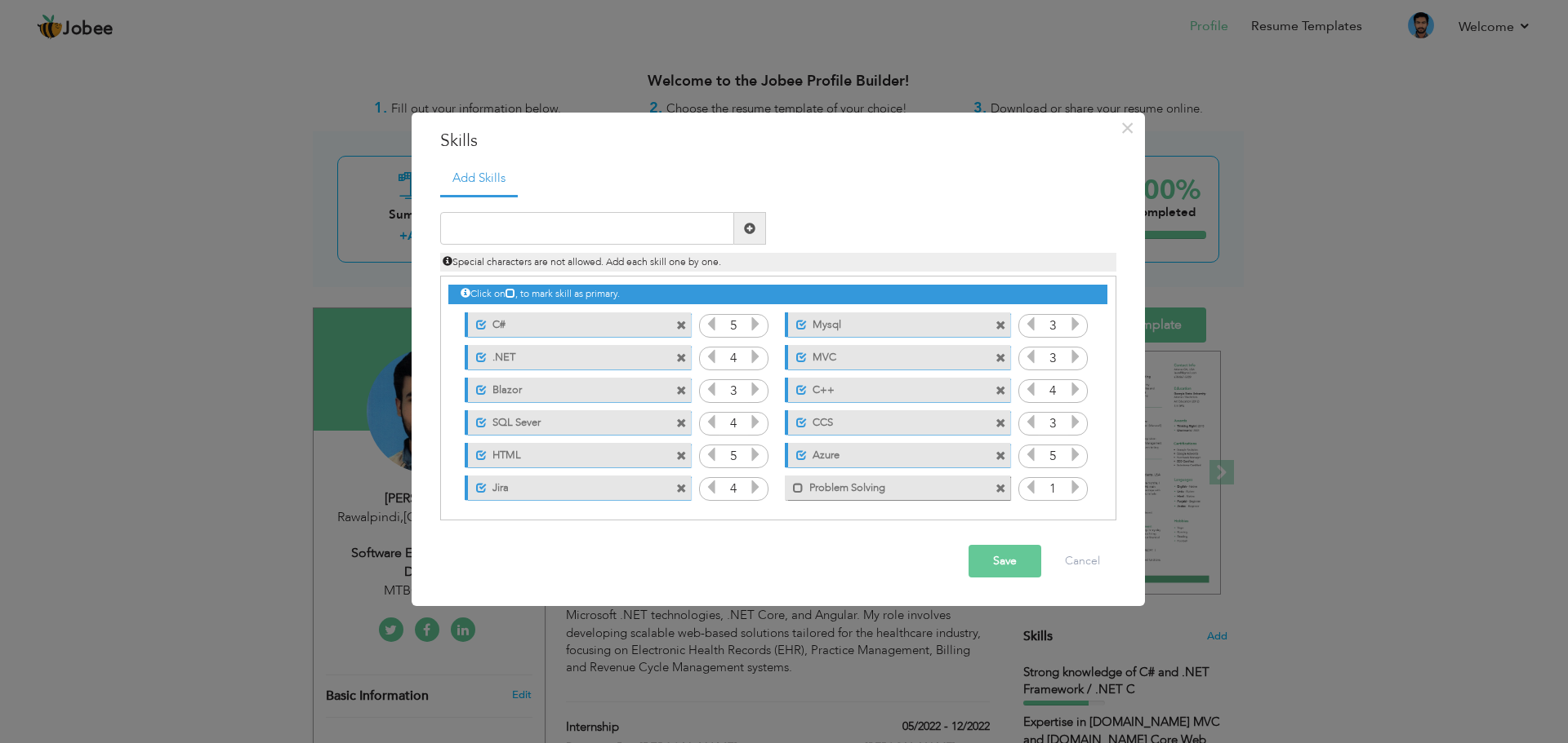
click at [760, 491] on icon at bounding box center [755, 487] width 14 height 14
click at [788, 487] on span at bounding box center [793, 483] width 19 height 16
click at [1071, 485] on icon at bounding box center [1075, 487] width 14 height 14
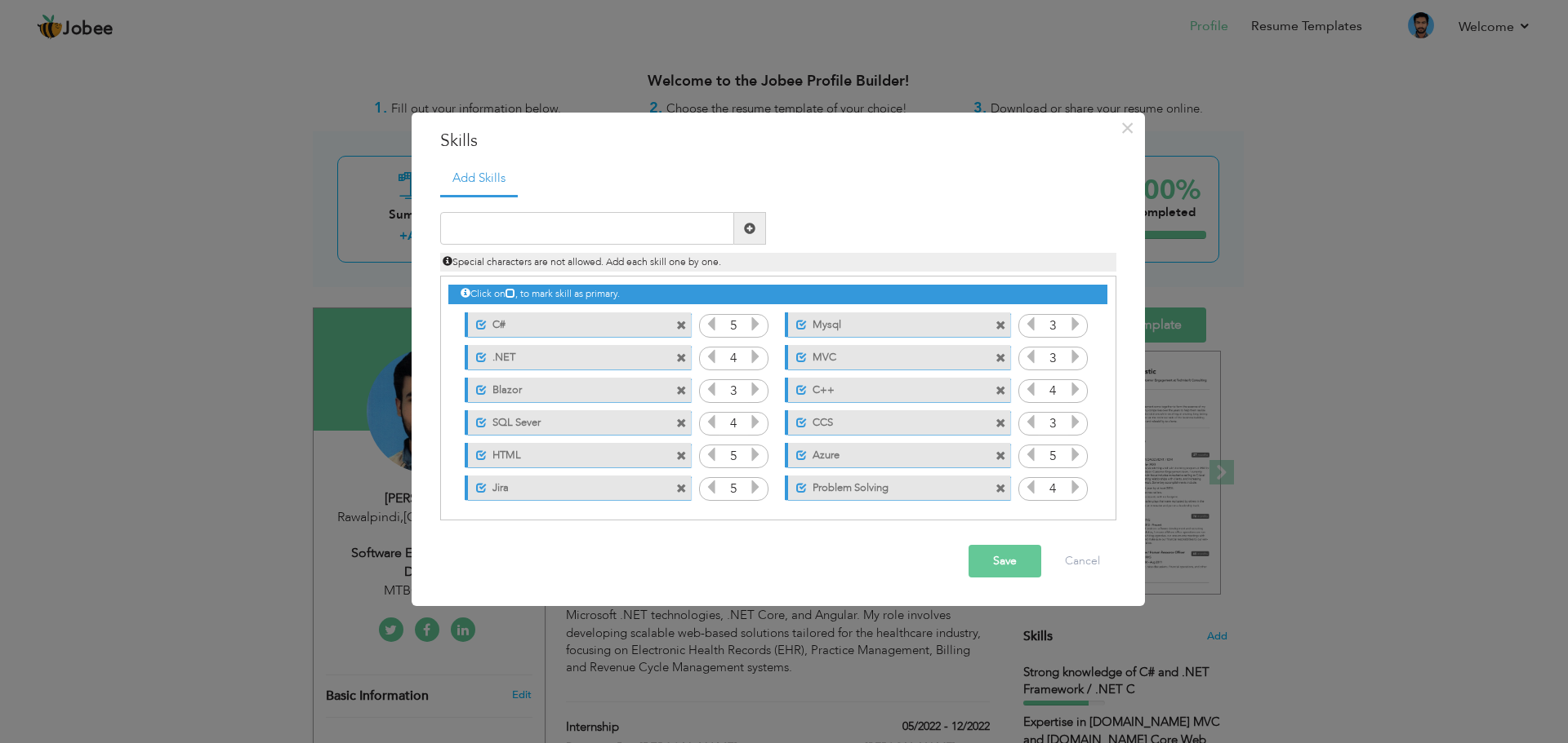
click at [1071, 485] on icon at bounding box center [1075, 487] width 14 height 14
drag, startPoint x: 1071, startPoint y: 485, endPoint x: 989, endPoint y: 565, distance: 114.6
click at [989, 565] on div "× Skills Add Skills" at bounding box center [778, 359] width 734 height 494
click at [989, 565] on button "Save" at bounding box center [1004, 561] width 72 height 33
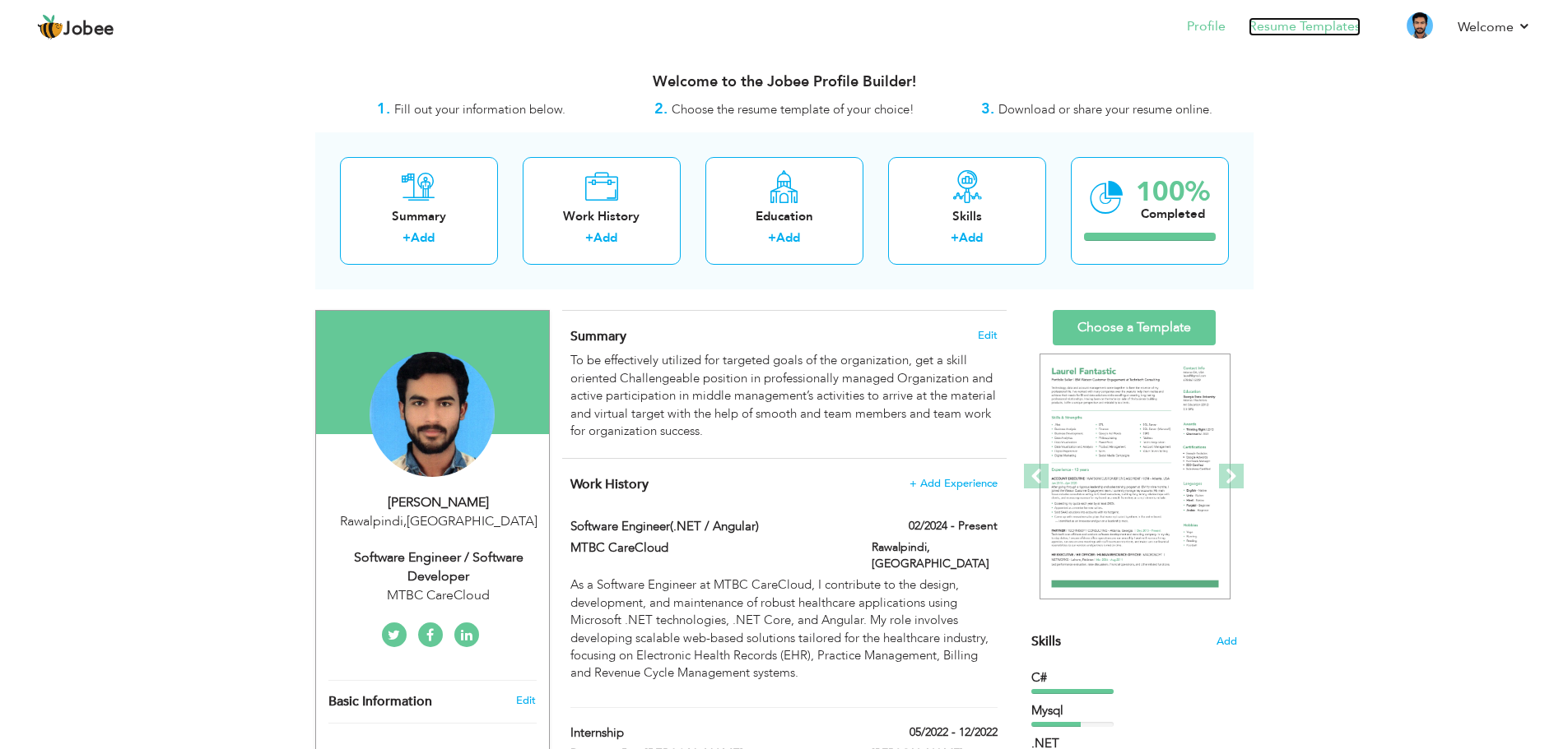
click at [1321, 29] on link "Resume Templates" at bounding box center [1304, 26] width 112 height 19
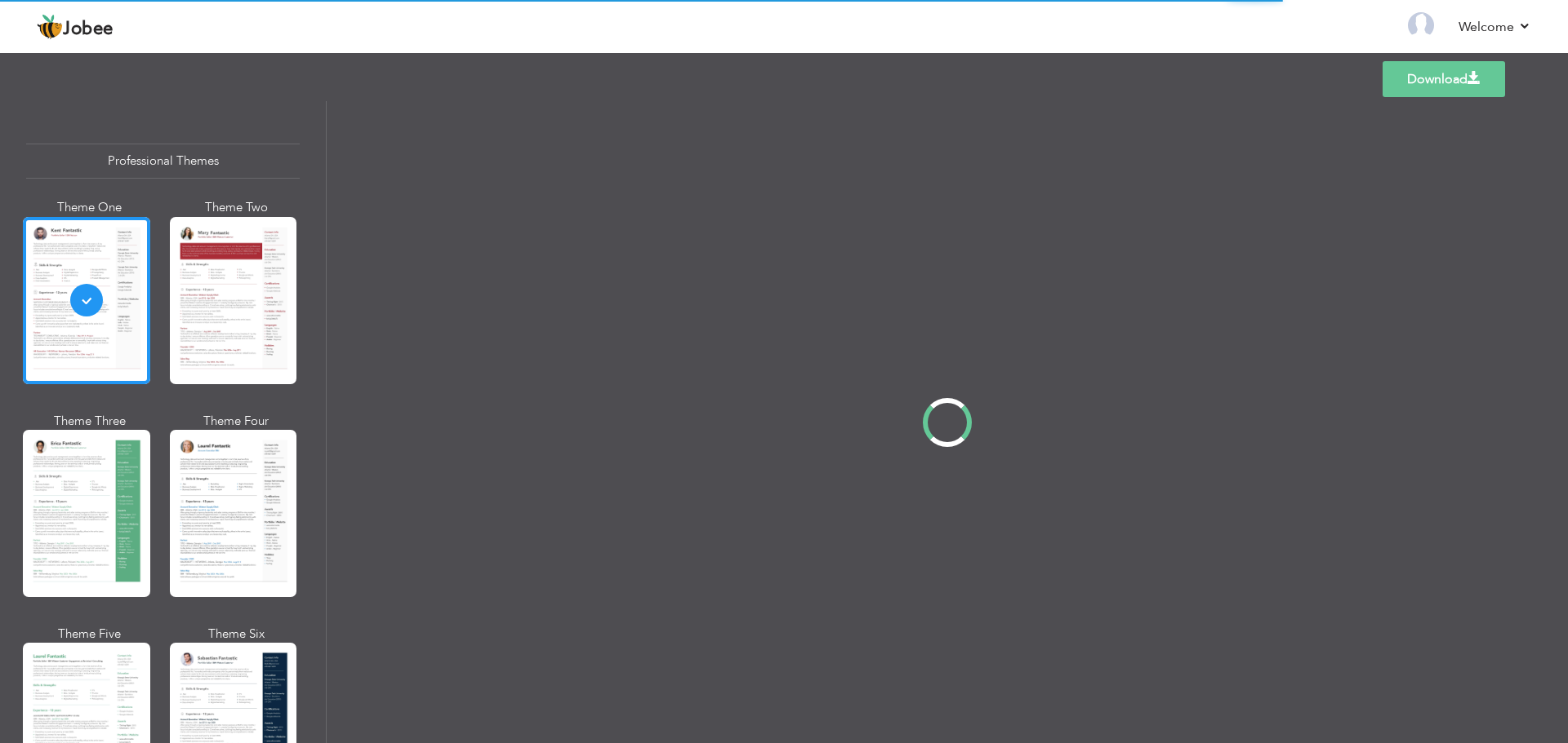
click at [103, 637] on div "Professional Themes Theme One Theme Two Theme Three Theme Four" at bounding box center [784, 422] width 1568 height 642
click at [92, 656] on div "Professional Themes Theme One Theme Two Theme Three Theme Four" at bounding box center [784, 422] width 1568 height 642
drag, startPoint x: 321, startPoint y: 184, endPoint x: 324, endPoint y: 226, distance: 42.1
click at [324, 226] on div "Professional Themes Theme One Theme Two Theme Three Theme Four" at bounding box center [784, 422] width 1568 height 642
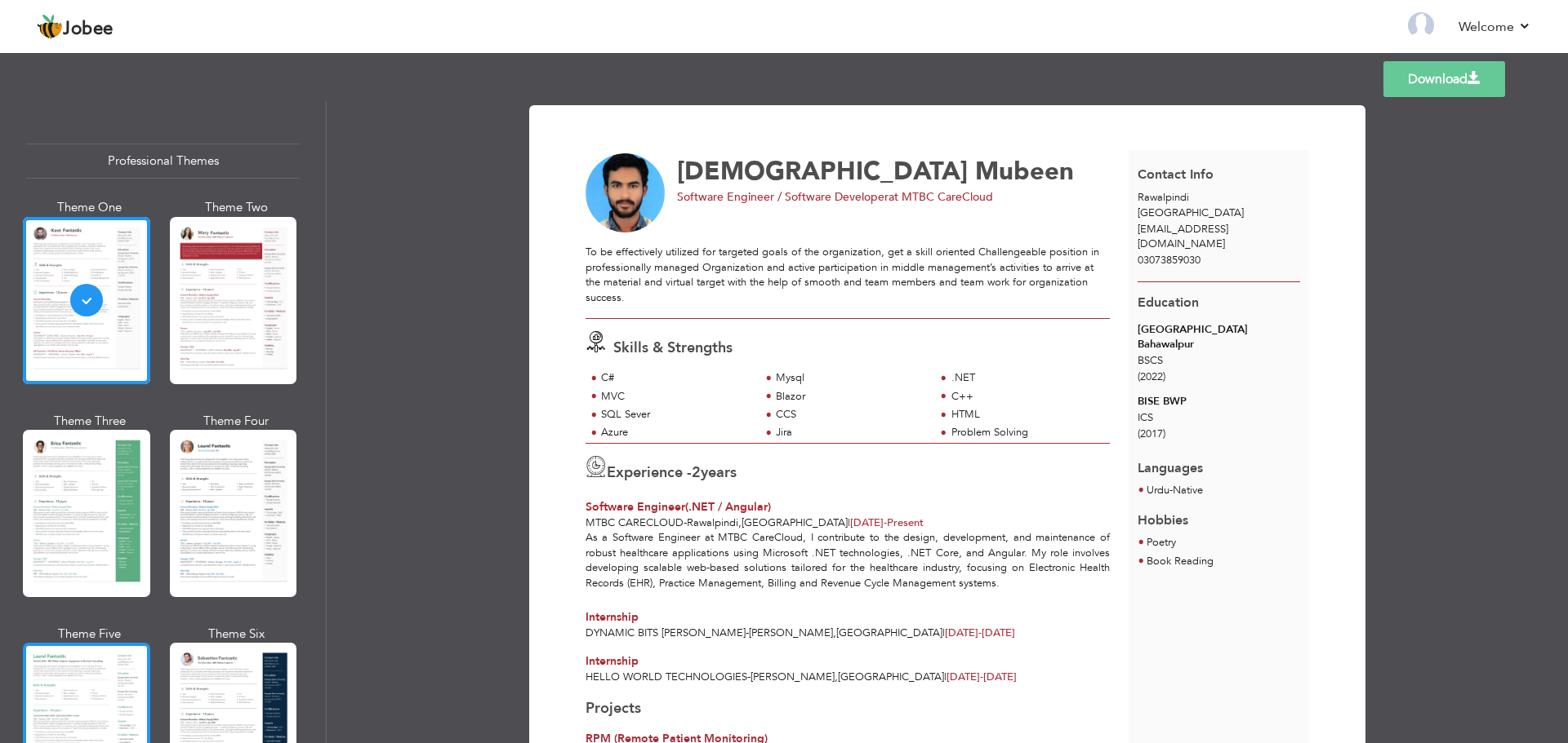
click at [49, 696] on div at bounding box center [87, 727] width 128 height 168
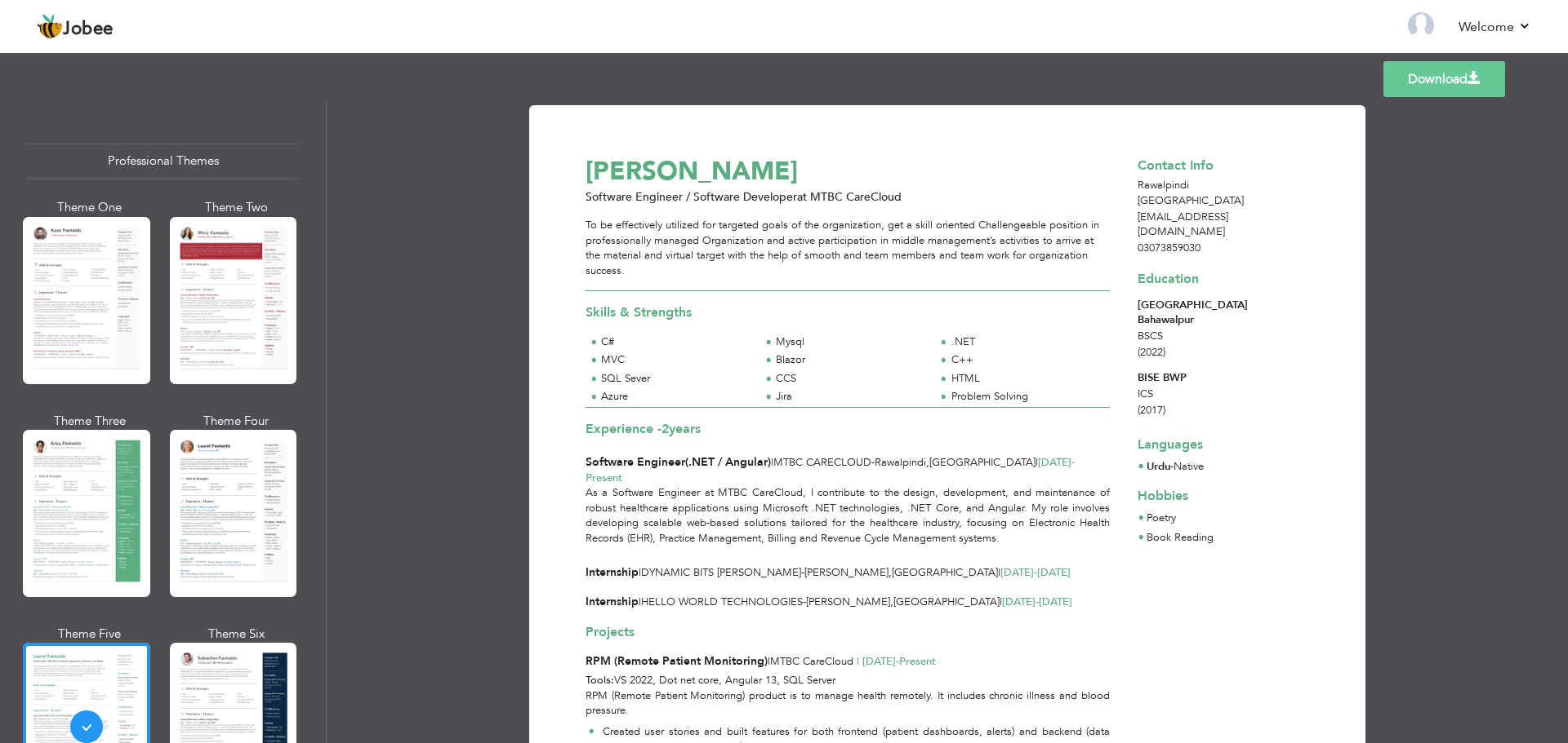
click at [1428, 83] on link "Download" at bounding box center [1444, 79] width 121 height 36
